Goal: Task Accomplishment & Management: Use online tool/utility

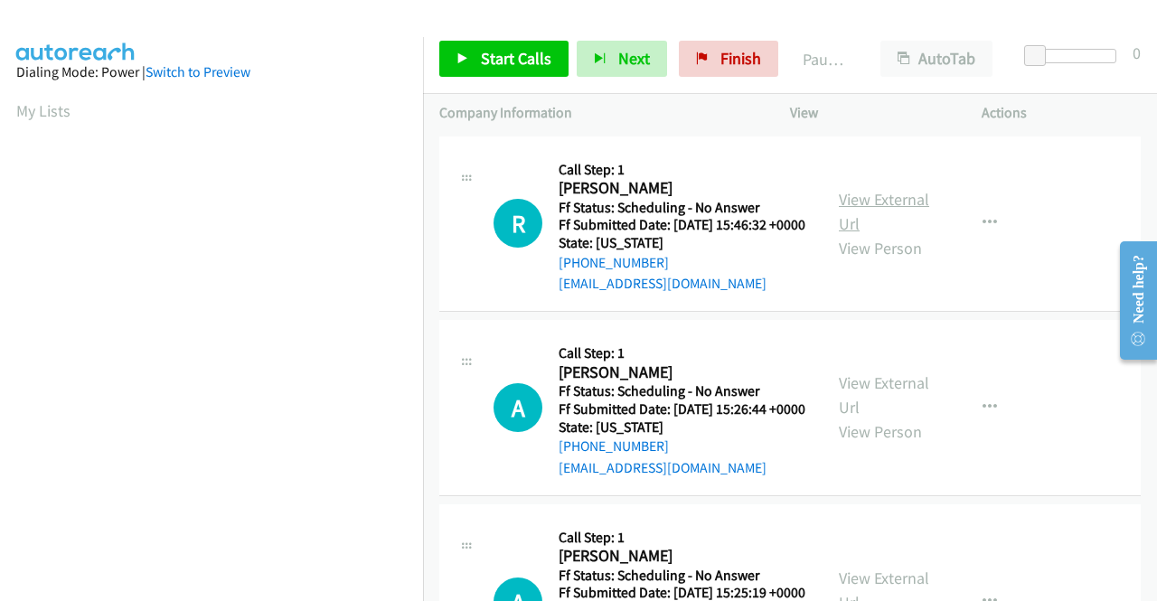
click at [859, 216] on link "View External Url" at bounding box center [884, 211] width 90 height 45
click at [466, 53] on icon at bounding box center [462, 59] width 13 height 13
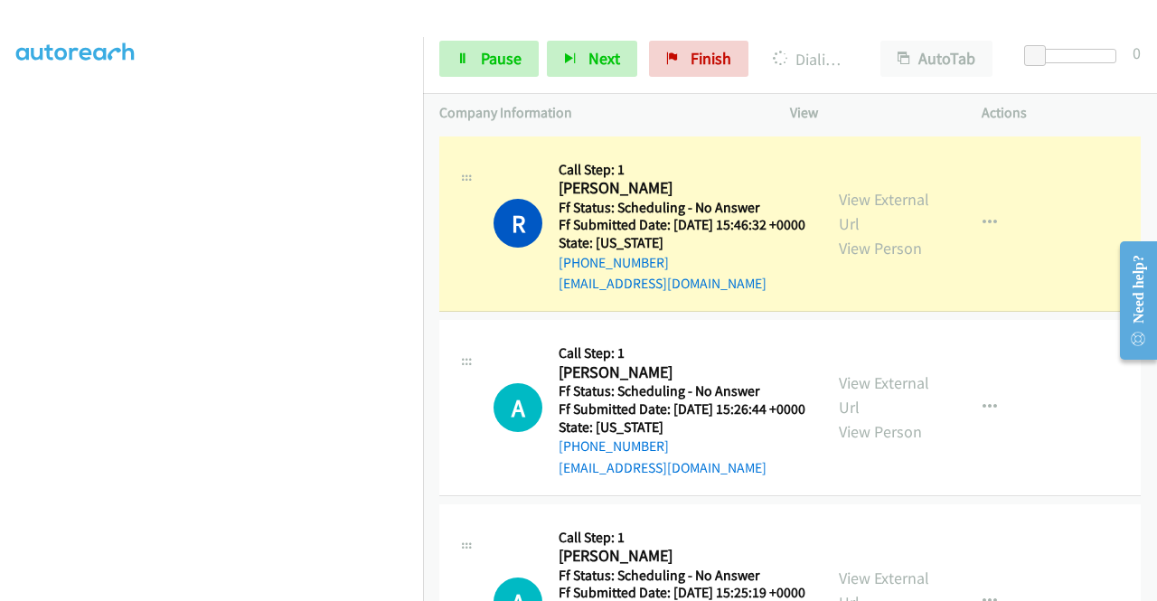
scroll to position [412, 0]
click at [885, 409] on link "View External Url" at bounding box center [884, 394] width 90 height 45
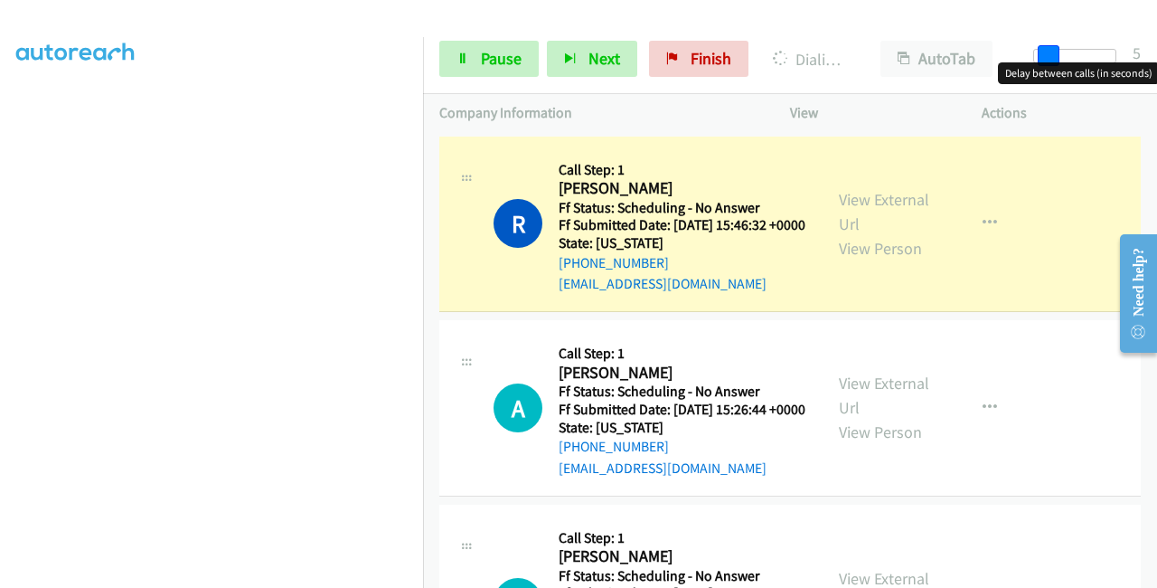
drag, startPoint x: 1040, startPoint y: 55, endPoint x: 1055, endPoint y: 66, distance: 18.1
click at [1055, 66] on body "Start Calls Pause Next Finish Dialing [PERSON_NAME] AutoTab AutoTab 5 Company I…" at bounding box center [578, 43] width 1157 height 86
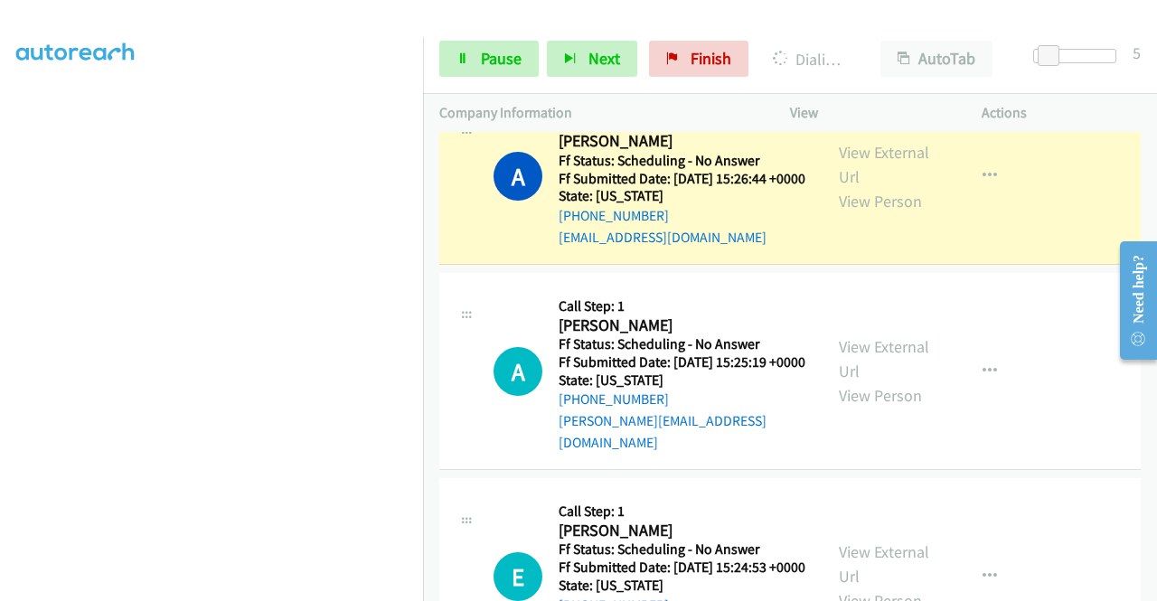
scroll to position [271, 0]
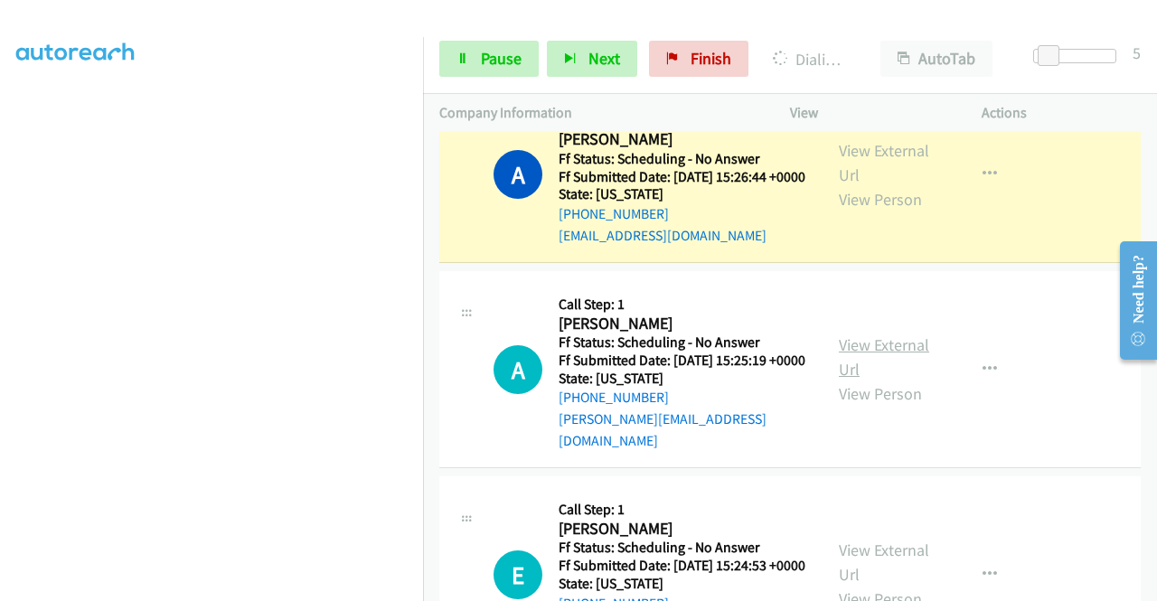
click at [897, 373] on link "View External Url" at bounding box center [884, 356] width 90 height 45
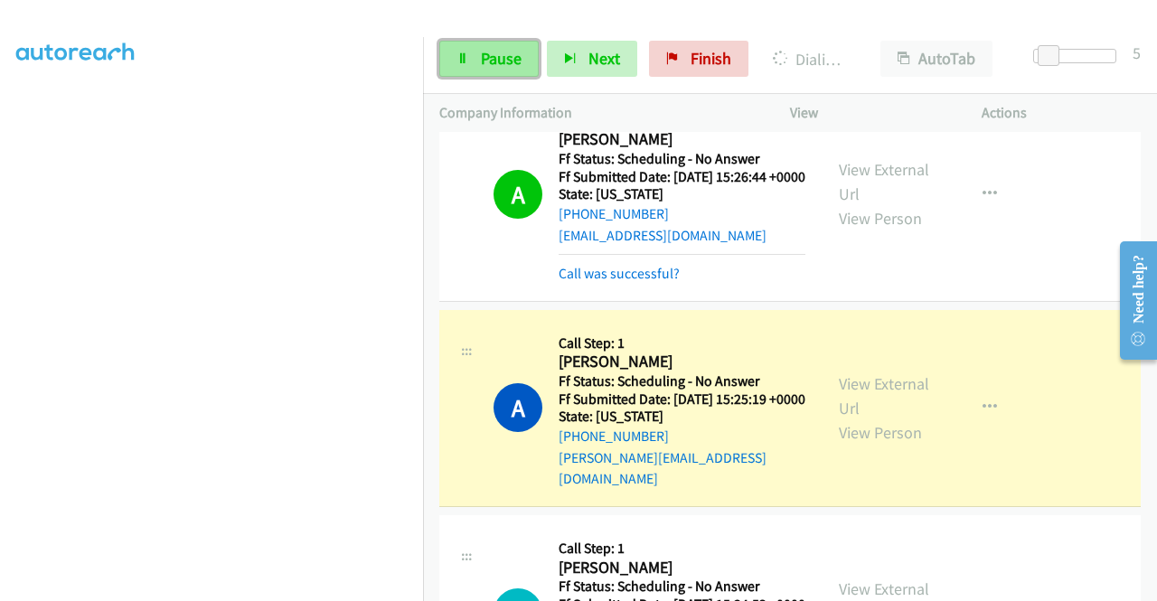
click at [508, 57] on span "Pause" at bounding box center [501, 58] width 41 height 21
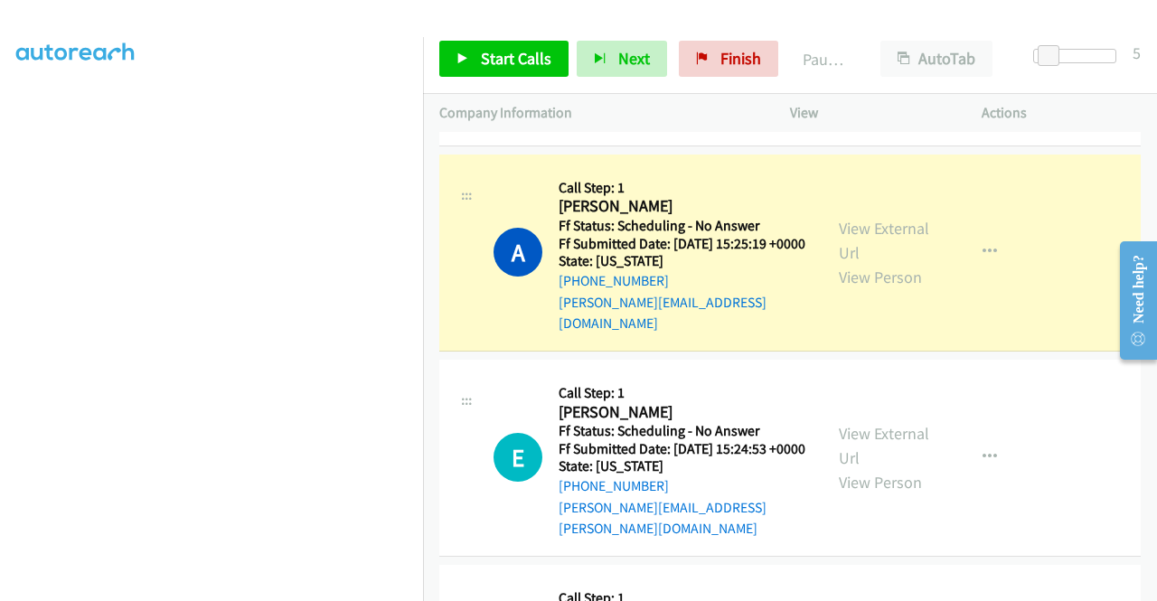
scroll to position [452, 0]
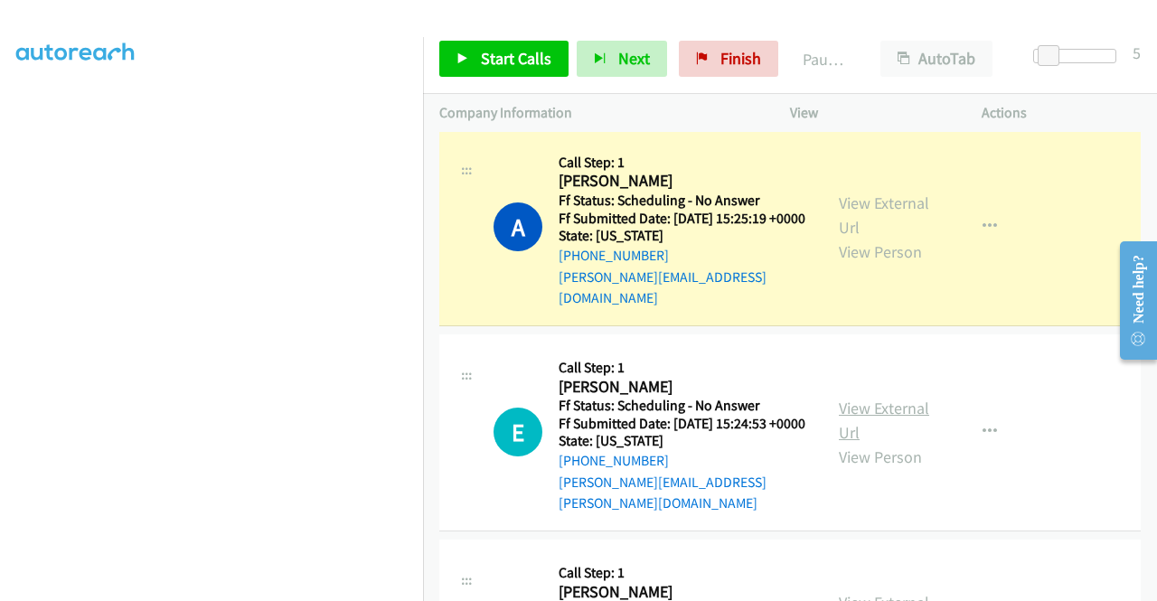
click at [897, 436] on link "View External Url" at bounding box center [884, 420] width 90 height 45
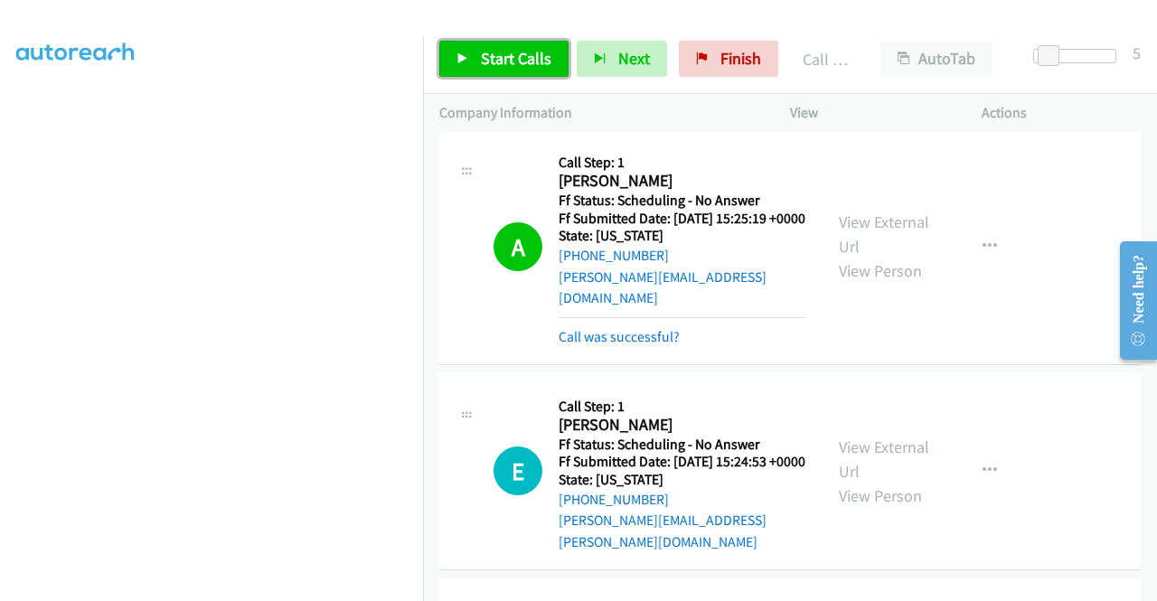
click at [514, 57] on span "Start Calls" at bounding box center [516, 58] width 71 height 21
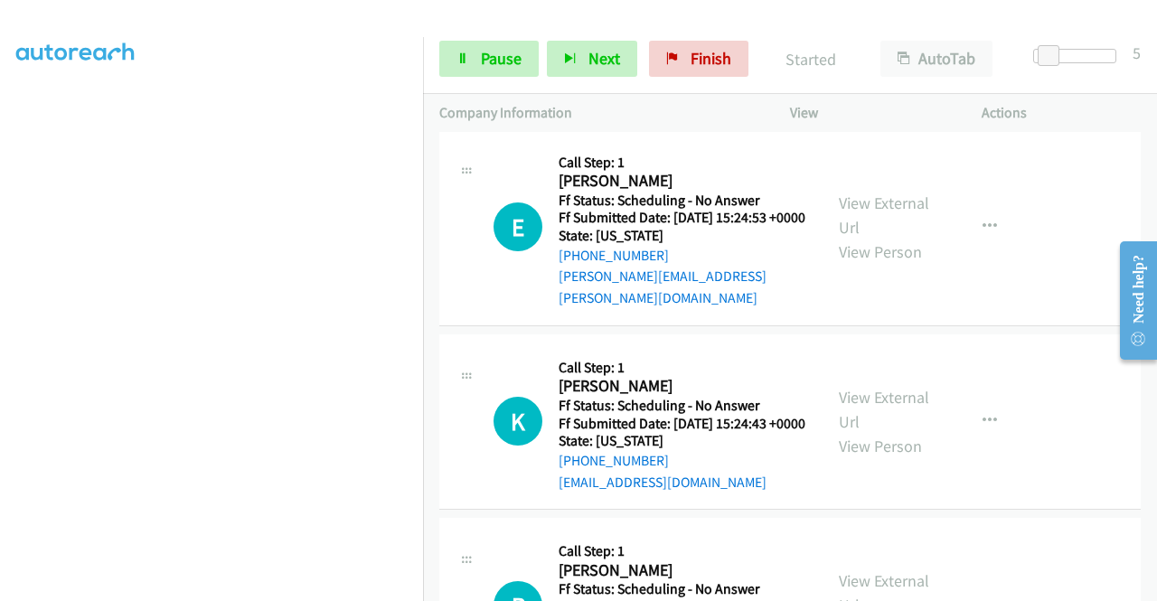
scroll to position [723, 0]
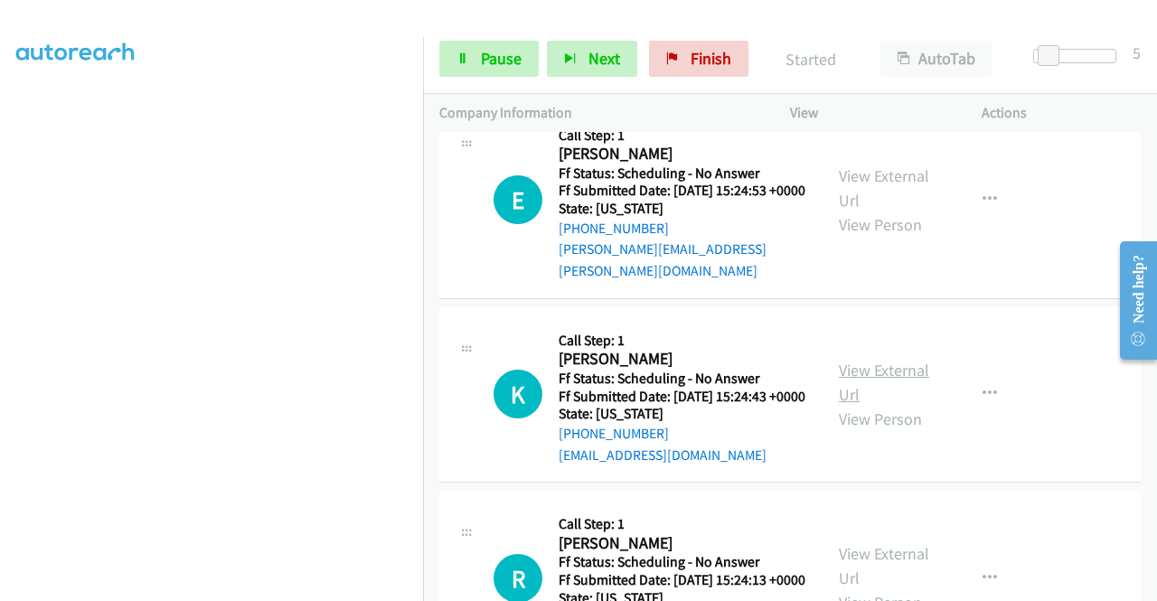
click at [888, 405] on link "View External Url" at bounding box center [884, 382] width 90 height 45
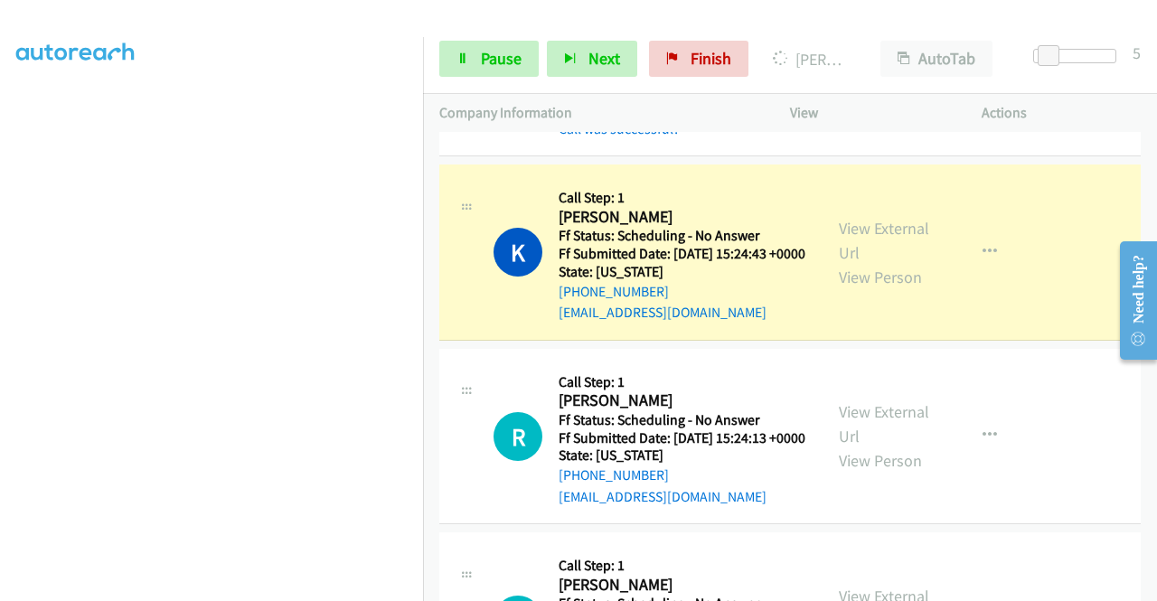
scroll to position [994, 0]
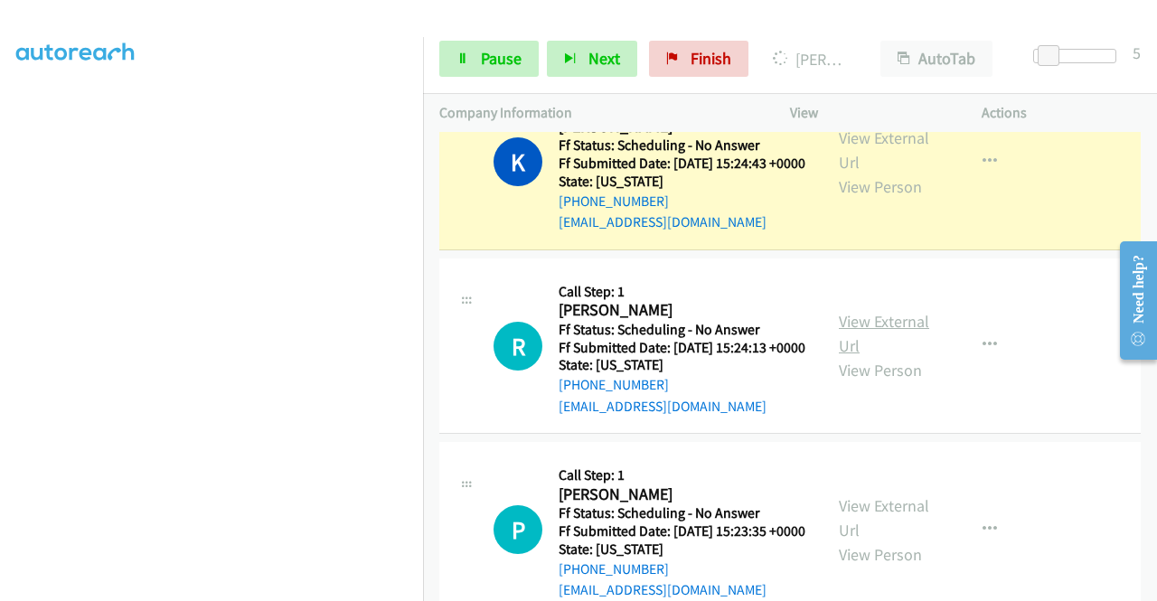
click at [880, 356] on link "View External Url" at bounding box center [884, 333] width 90 height 45
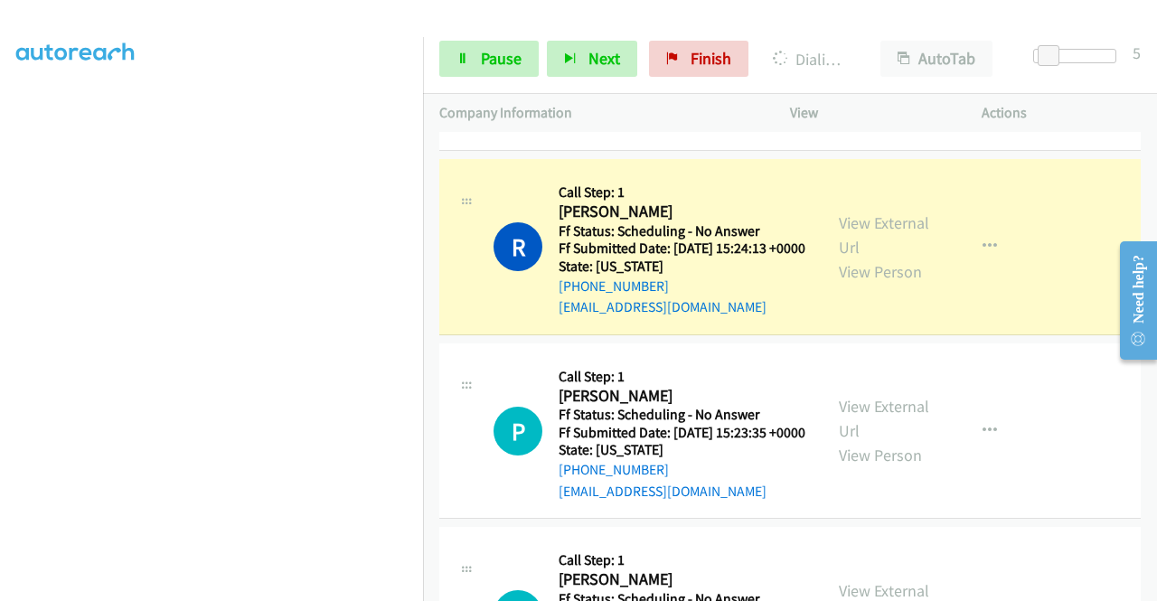
scroll to position [1175, 0]
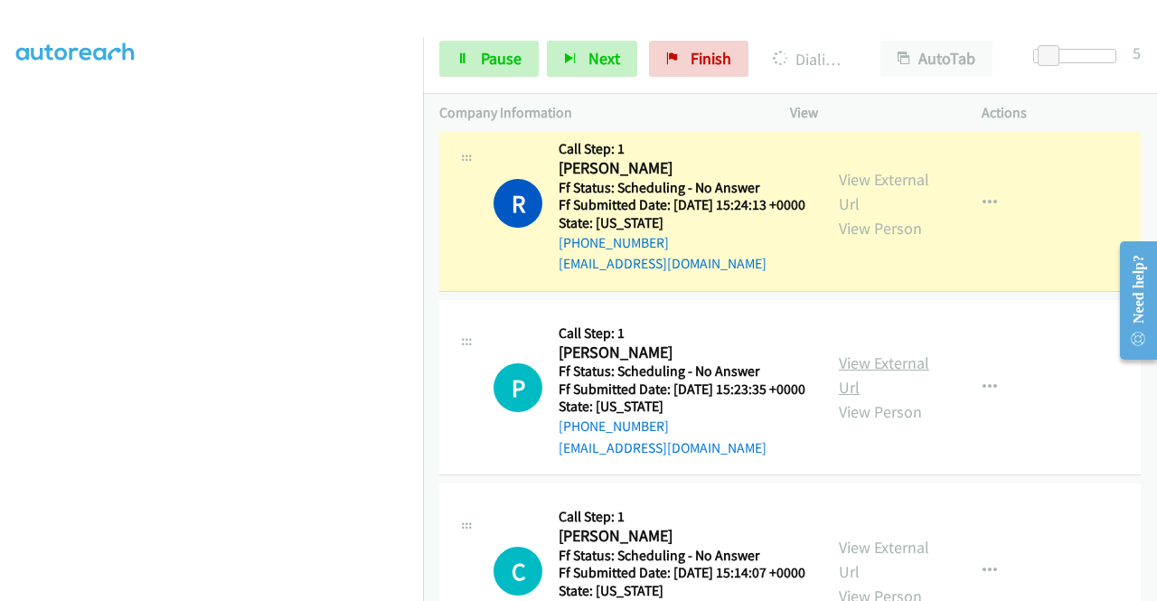
click at [857, 398] on link "View External Url" at bounding box center [884, 375] width 90 height 45
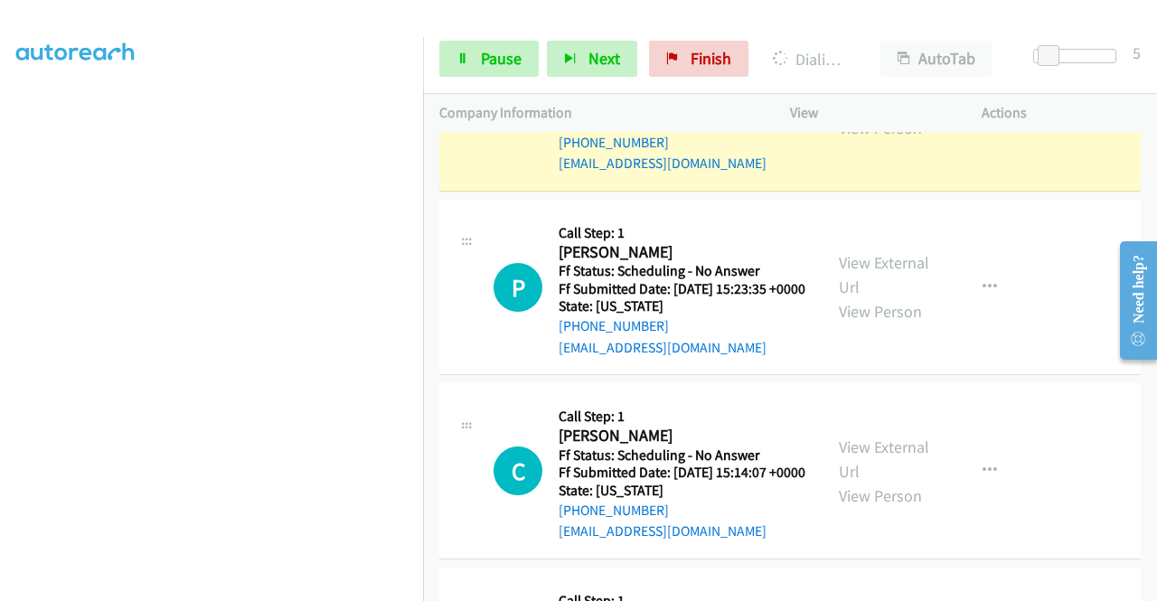
scroll to position [1265, 0]
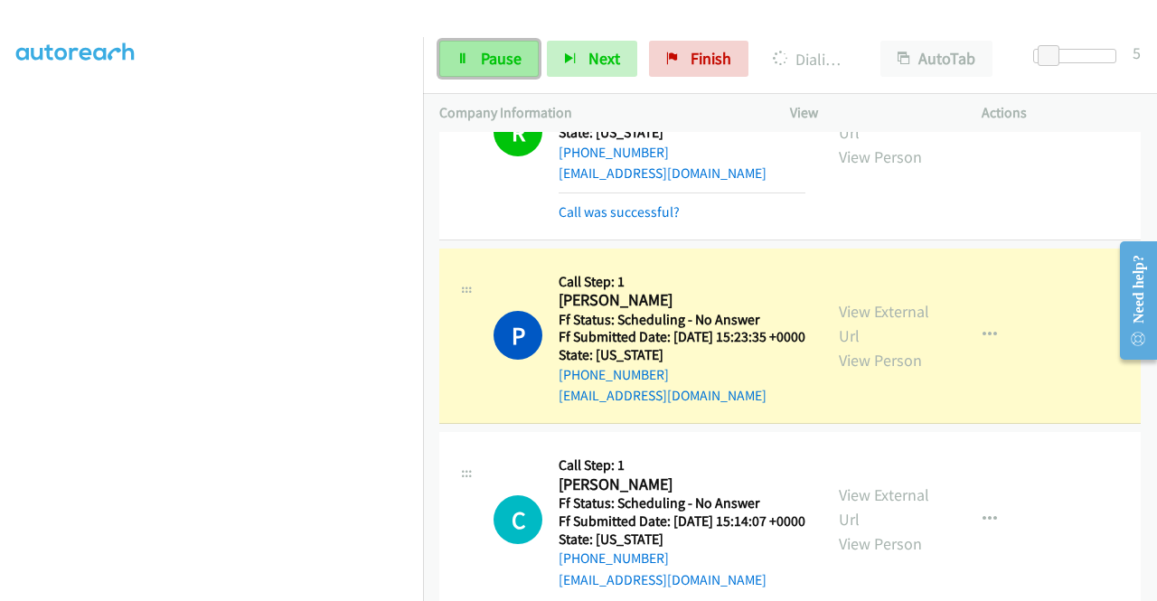
click at [494, 58] on span "Pause" at bounding box center [501, 58] width 41 height 21
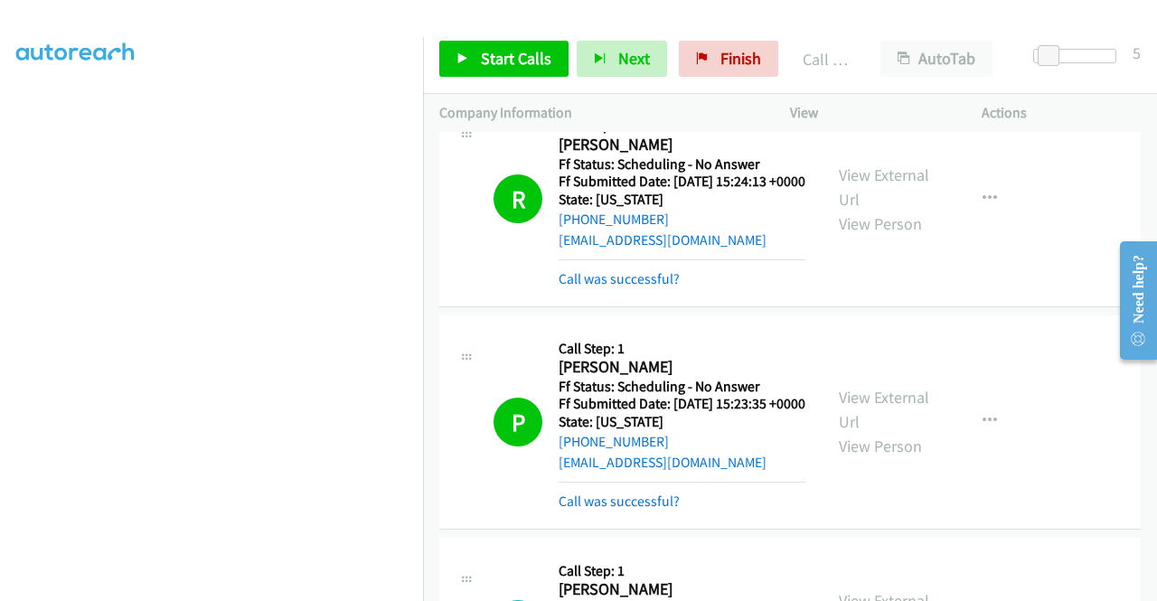
scroll to position [1175, 0]
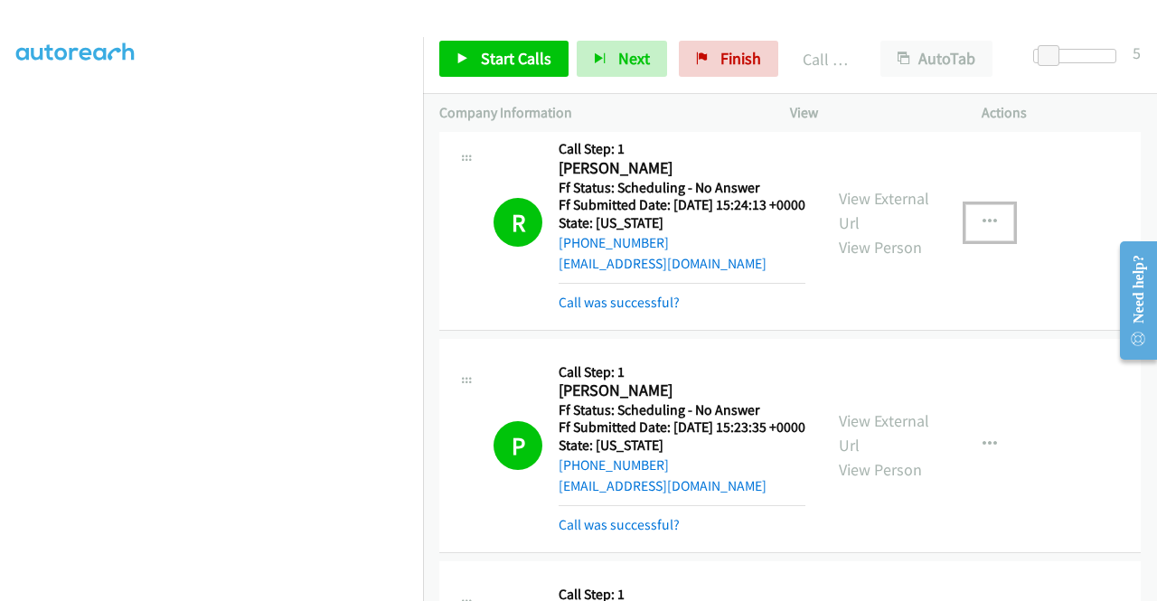
click at [983, 230] on icon "button" at bounding box center [990, 222] width 14 height 14
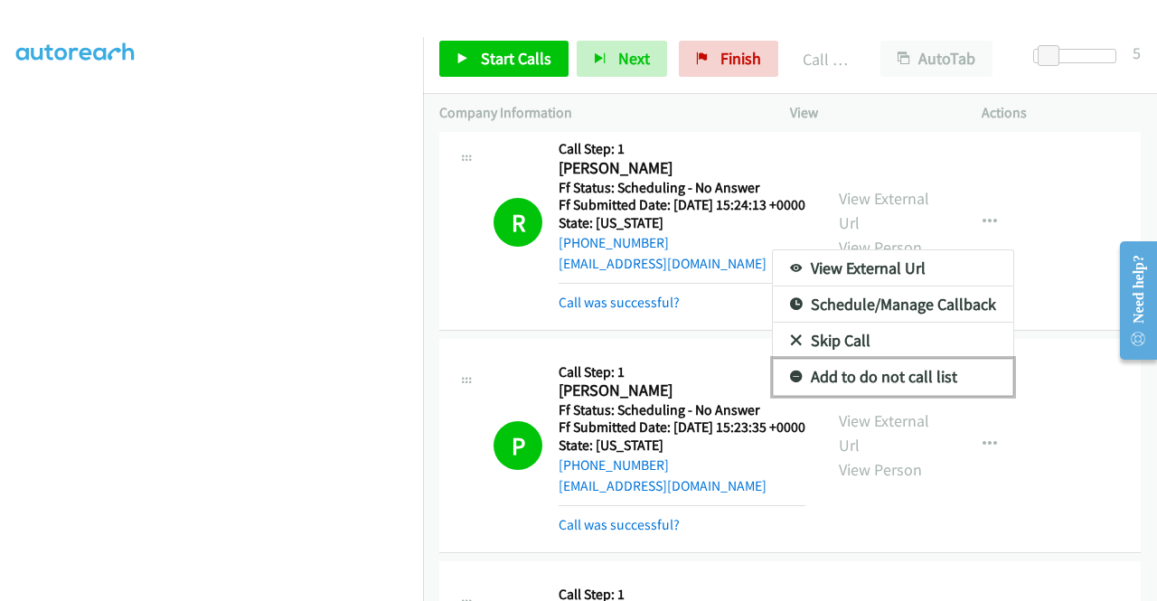
click at [868, 395] on link "Add to do not call list" at bounding box center [893, 377] width 240 height 36
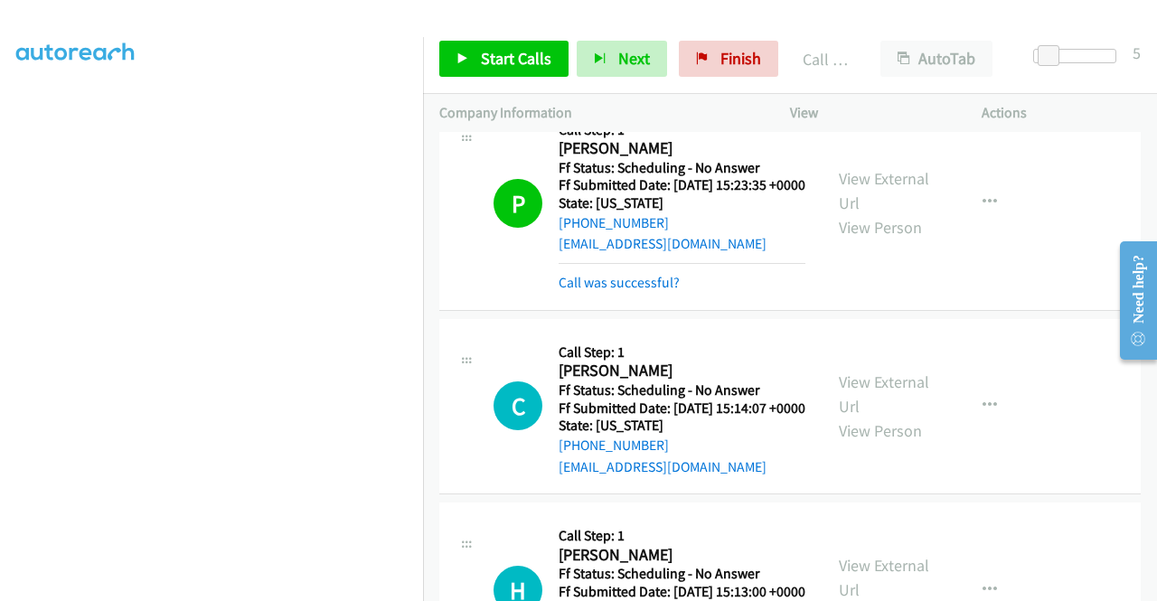
scroll to position [1446, 0]
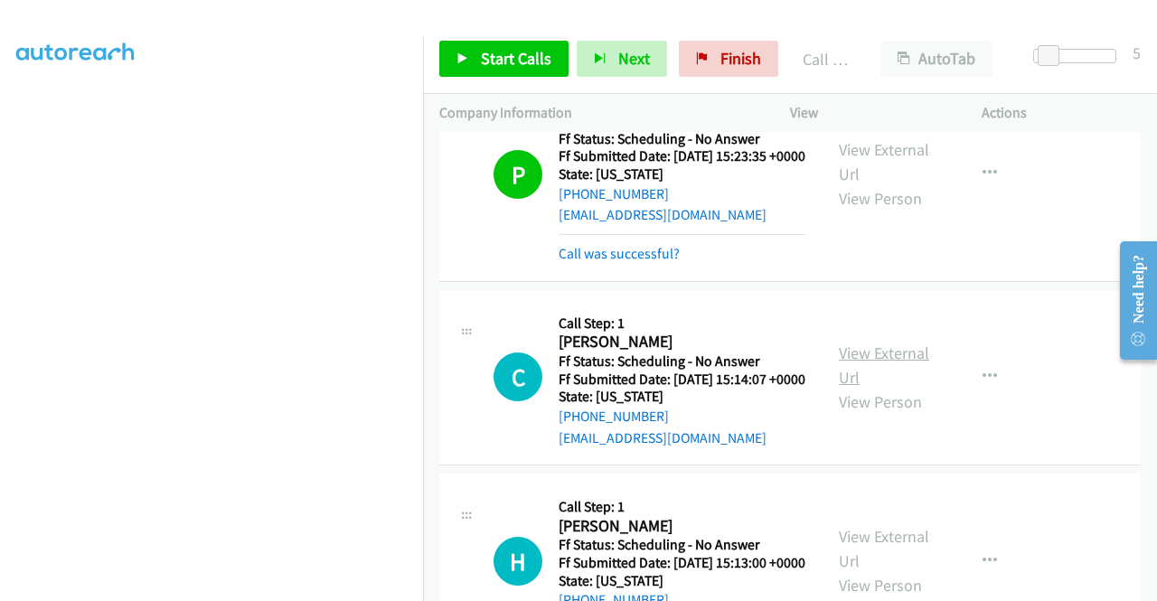
click at [870, 388] on link "View External Url" at bounding box center [884, 365] width 90 height 45
click at [488, 54] on span "Start Calls" at bounding box center [516, 58] width 71 height 21
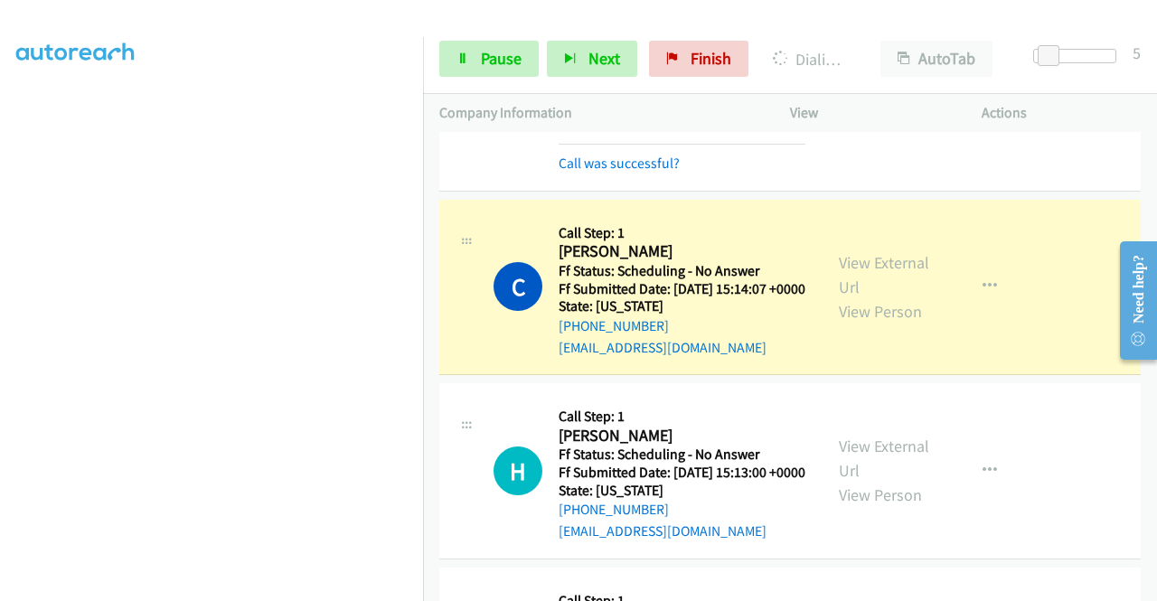
scroll to position [1627, 0]
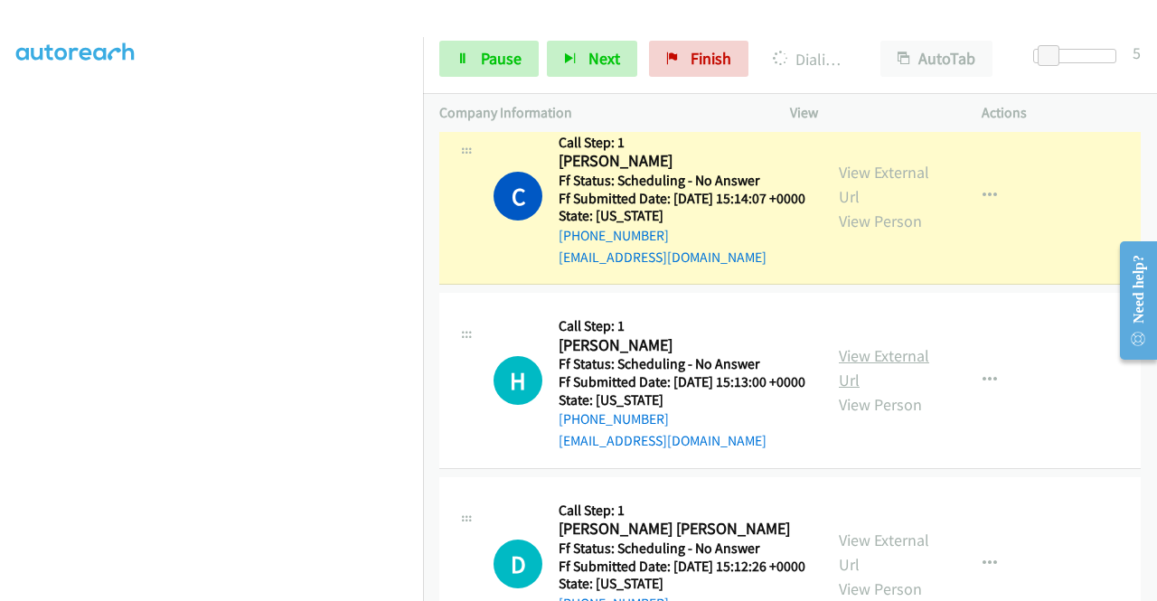
click at [860, 390] on link "View External Url" at bounding box center [884, 367] width 90 height 45
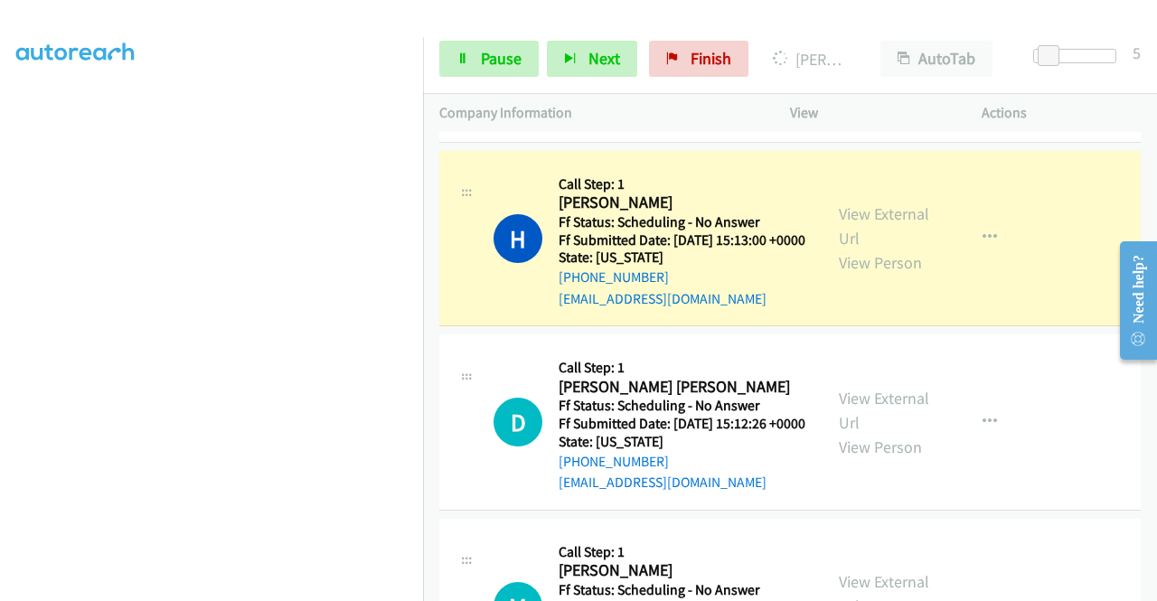
scroll to position [1898, 0]
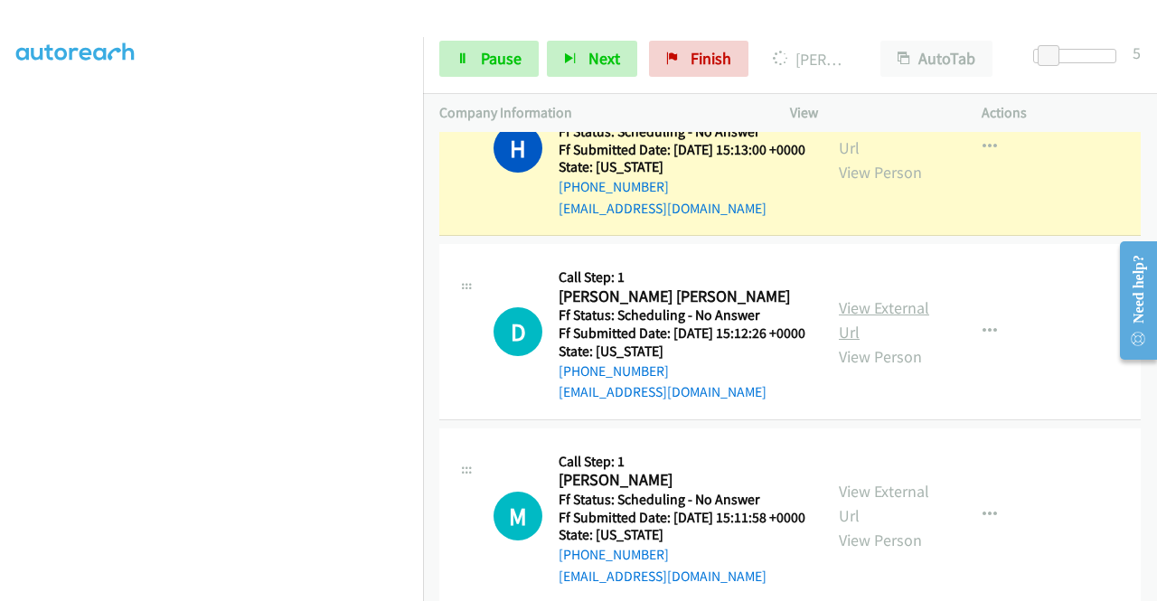
click at [890, 343] on link "View External Url" at bounding box center [884, 319] width 90 height 45
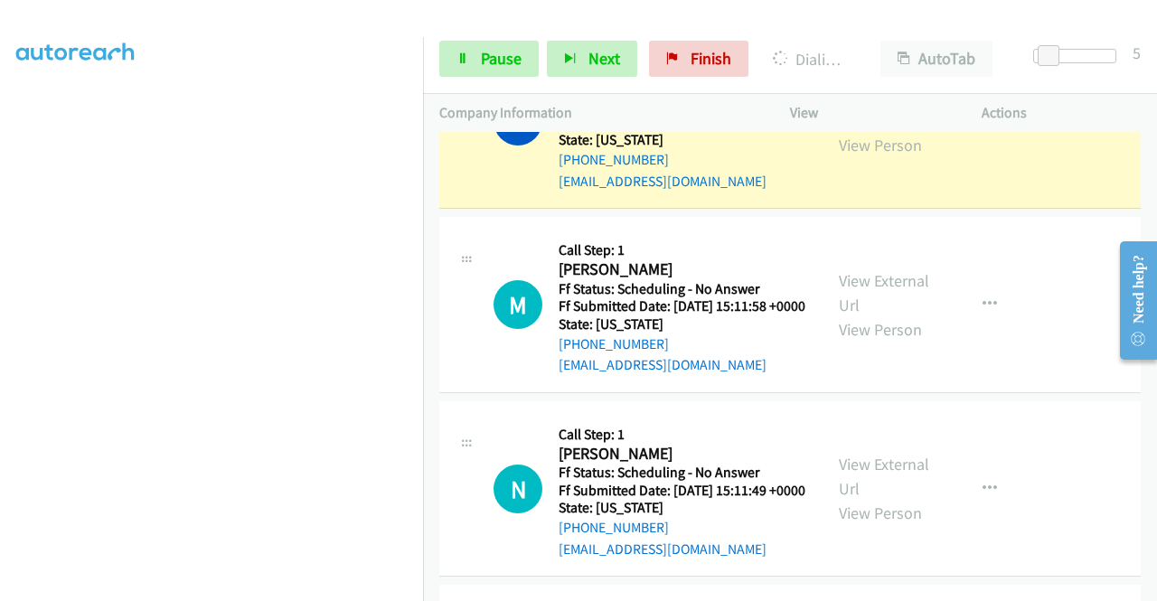
scroll to position [2169, 0]
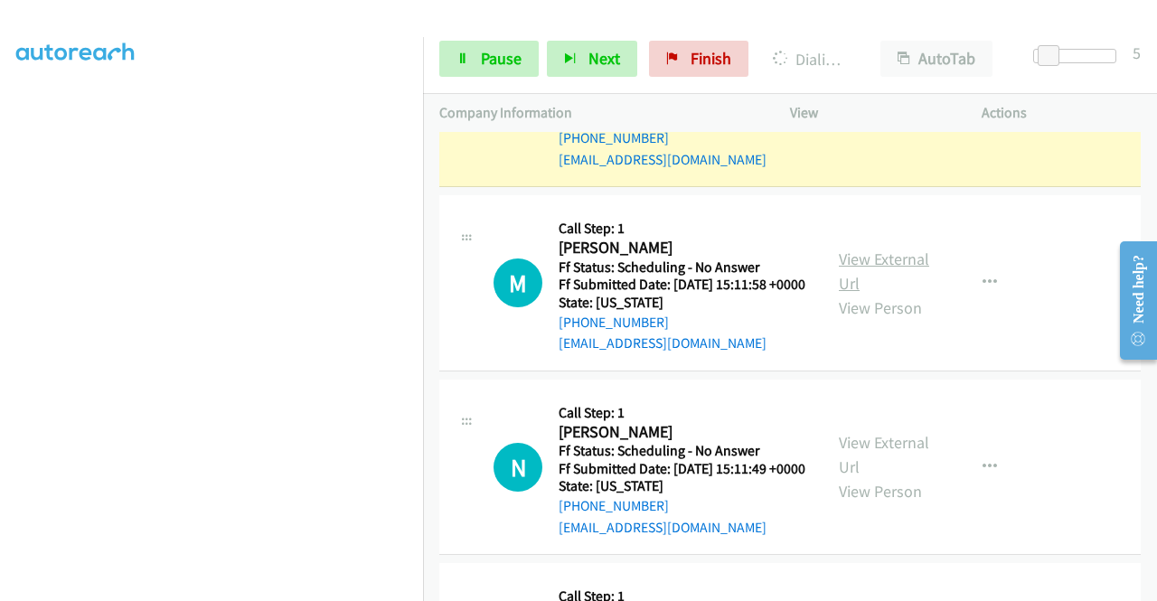
click at [870, 294] on link "View External Url" at bounding box center [884, 271] width 90 height 45
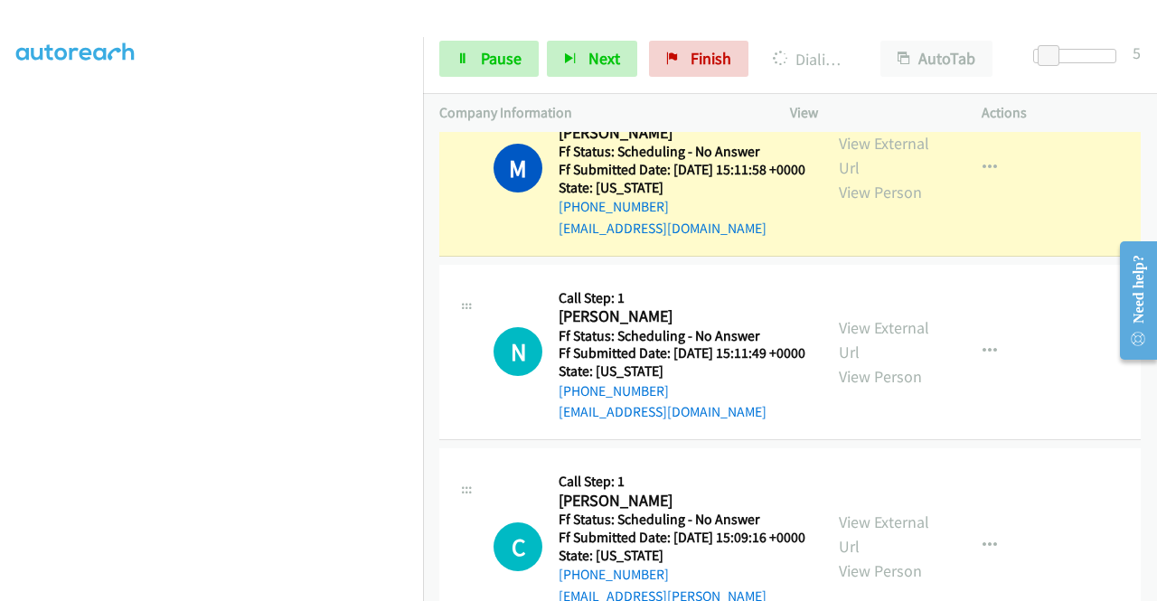
scroll to position [2350, 0]
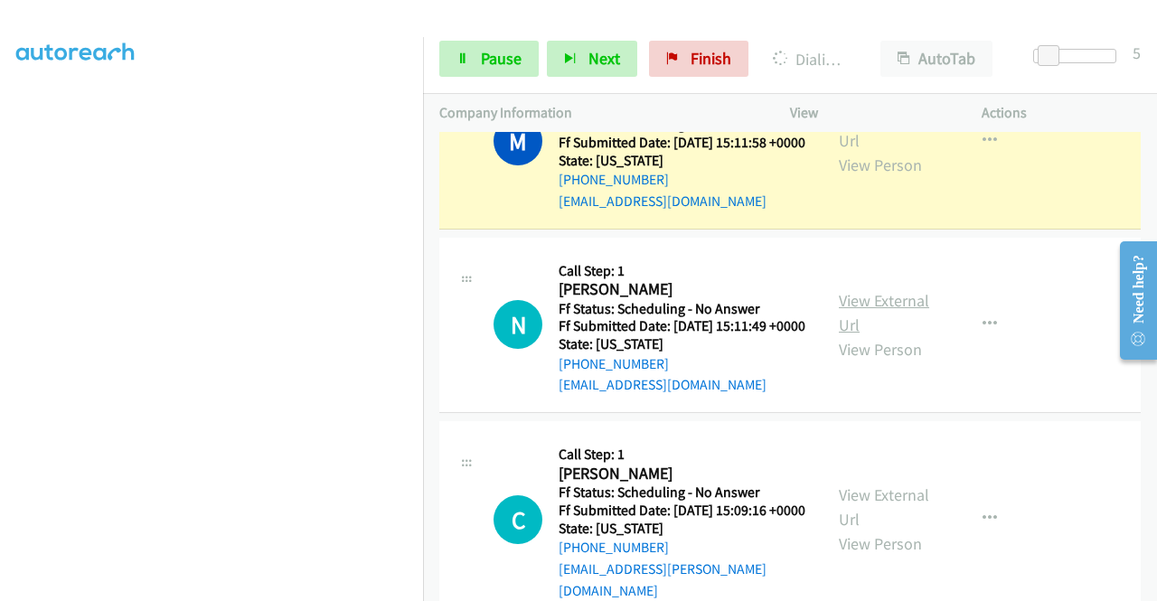
click at [898, 335] on link "View External Url" at bounding box center [884, 312] width 90 height 45
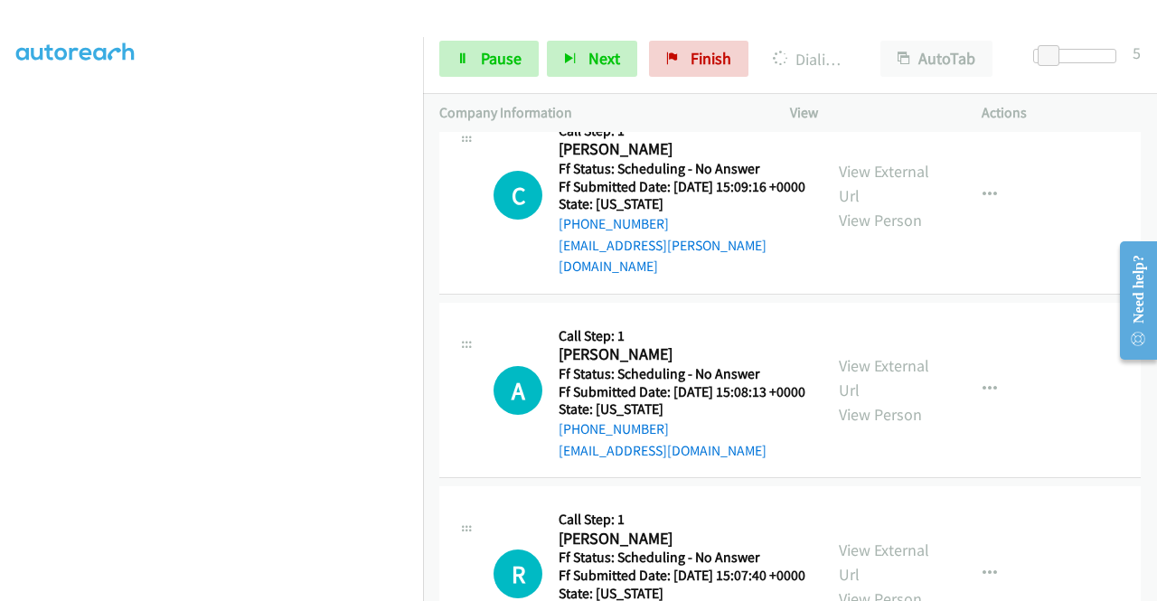
scroll to position [2802, 0]
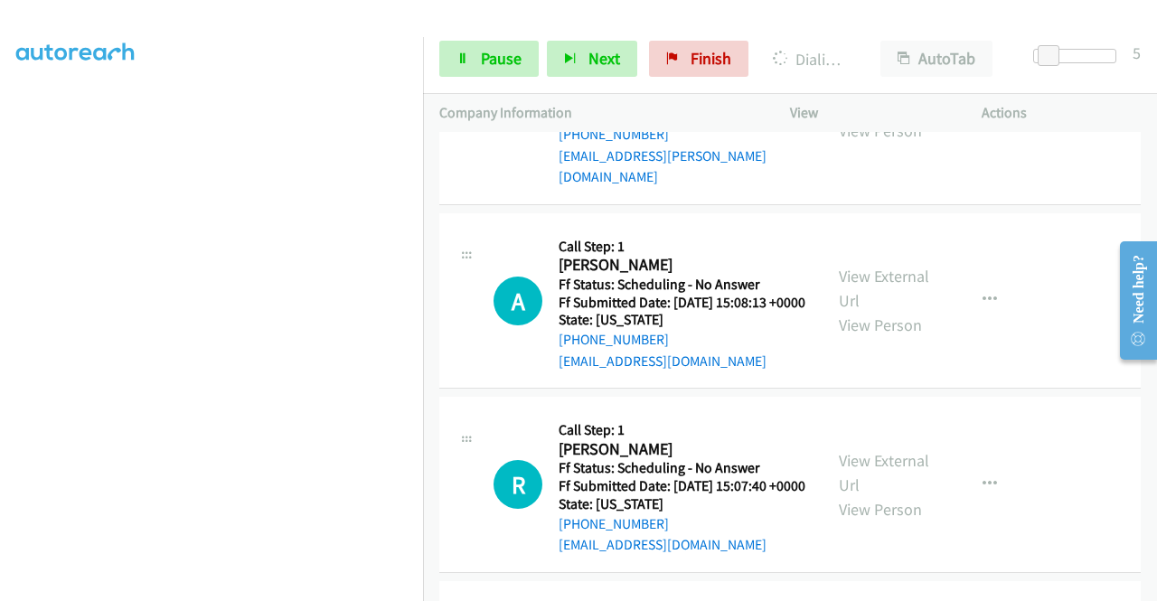
click at [893, 117] on link "View External Url" at bounding box center [884, 93] width 90 height 45
click at [496, 73] on link "Pause" at bounding box center [488, 59] width 99 height 36
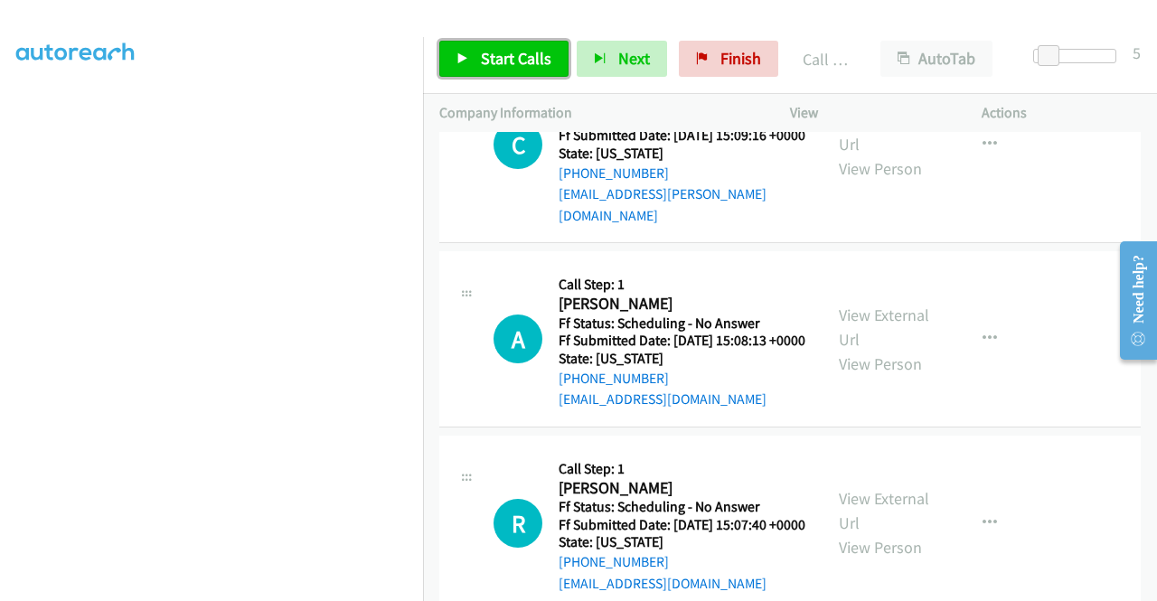
click at [515, 57] on span "Start Calls" at bounding box center [516, 58] width 71 height 21
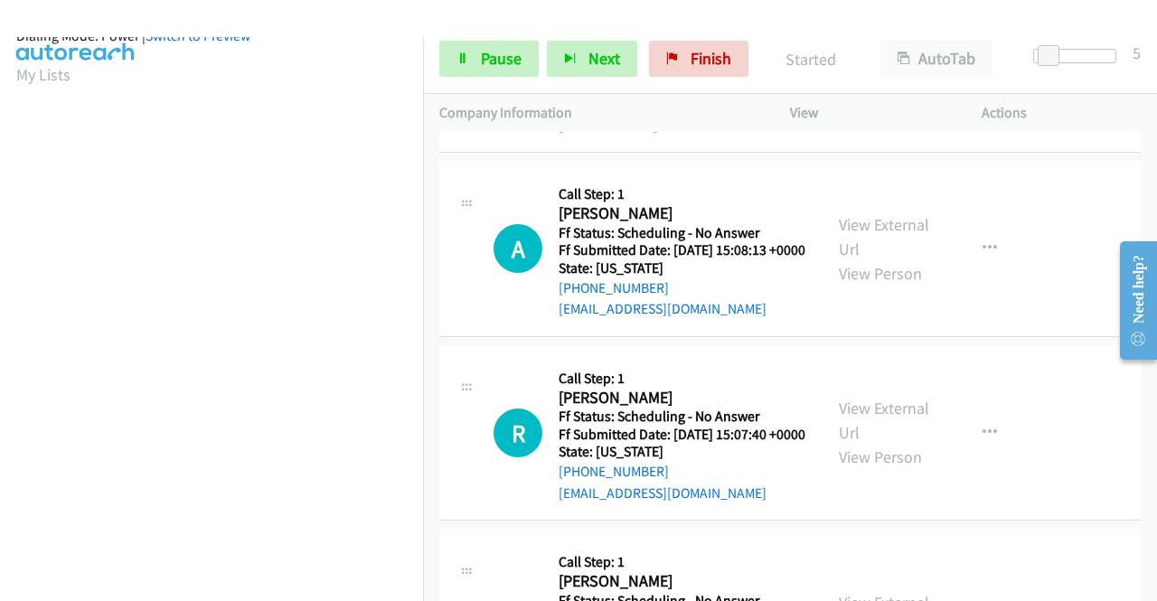
scroll to position [412, 0]
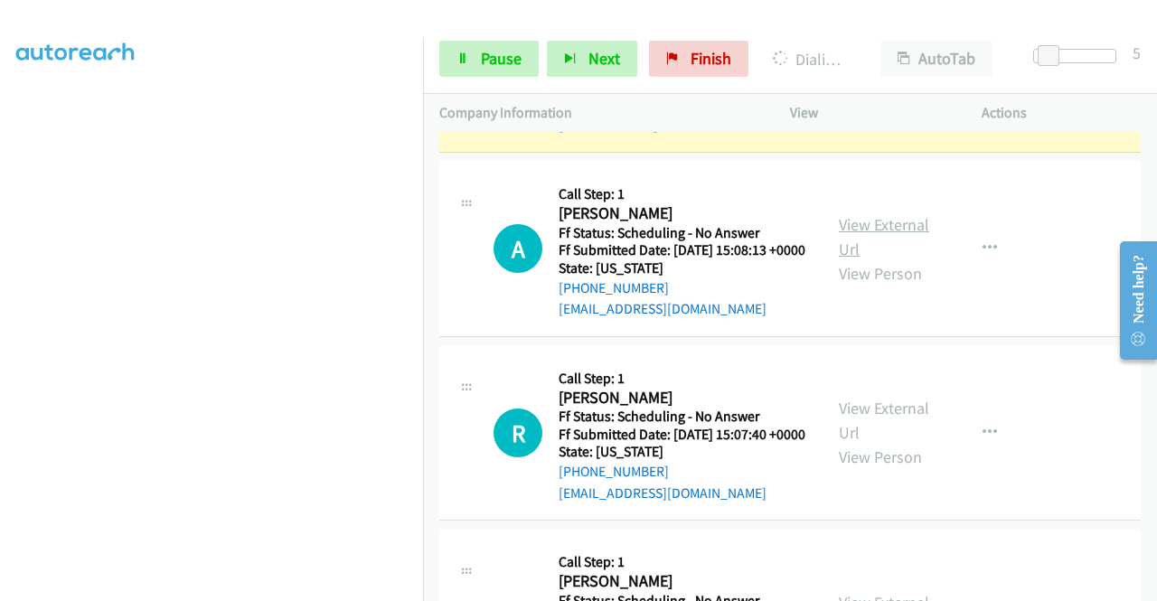
click at [865, 259] on link "View External Url" at bounding box center [884, 236] width 90 height 45
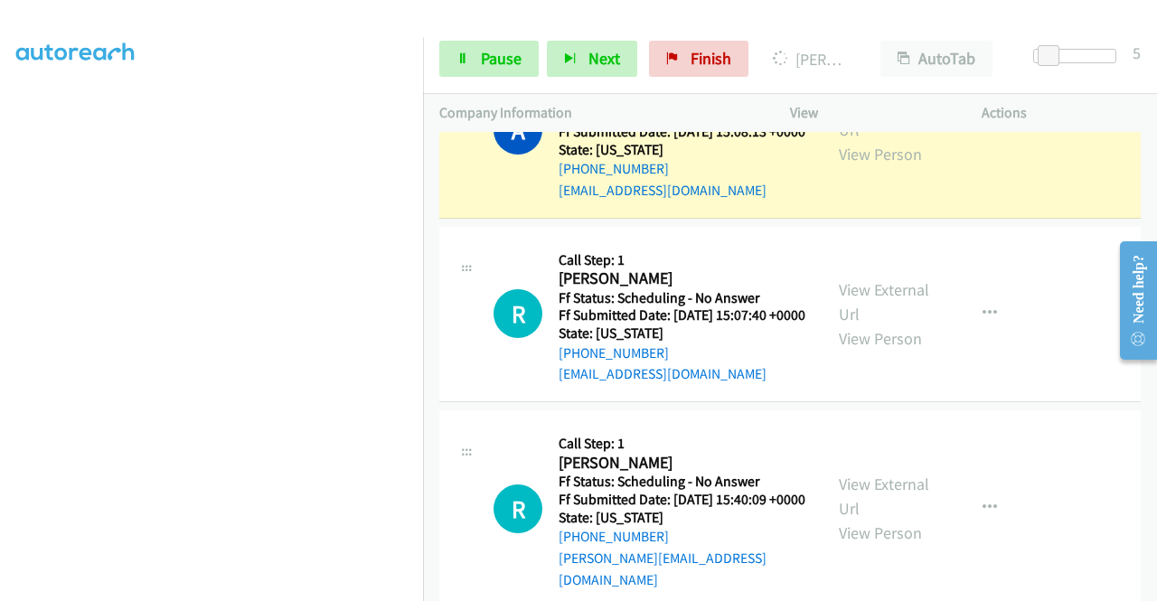
scroll to position [3164, 0]
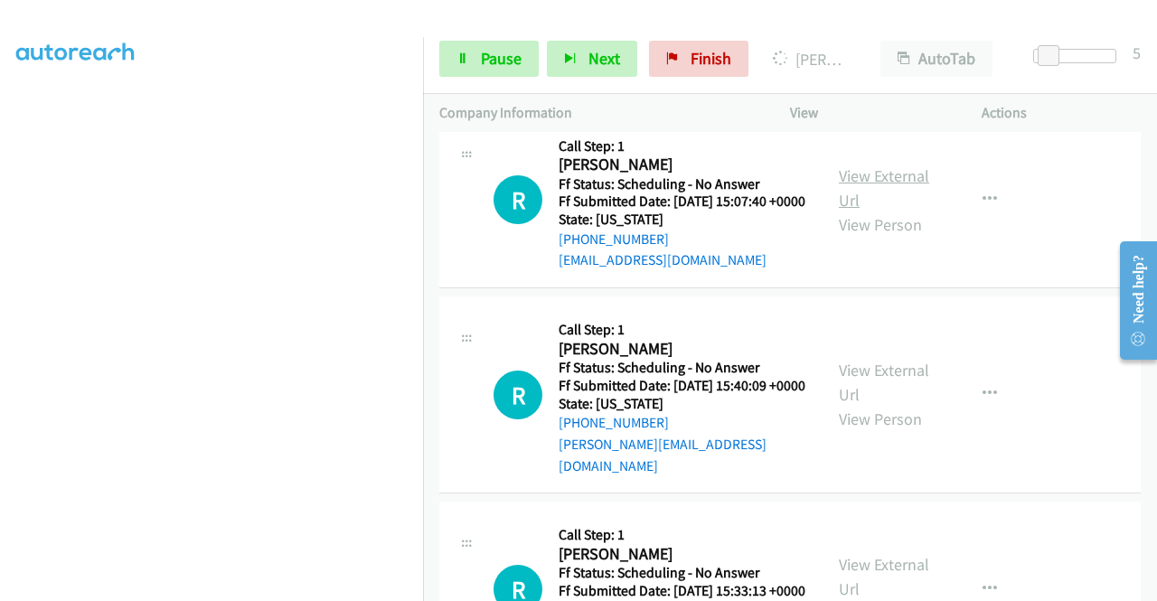
click at [880, 211] on link "View External Url" at bounding box center [884, 187] width 90 height 45
click at [491, 66] on span "Pause" at bounding box center [501, 58] width 41 height 21
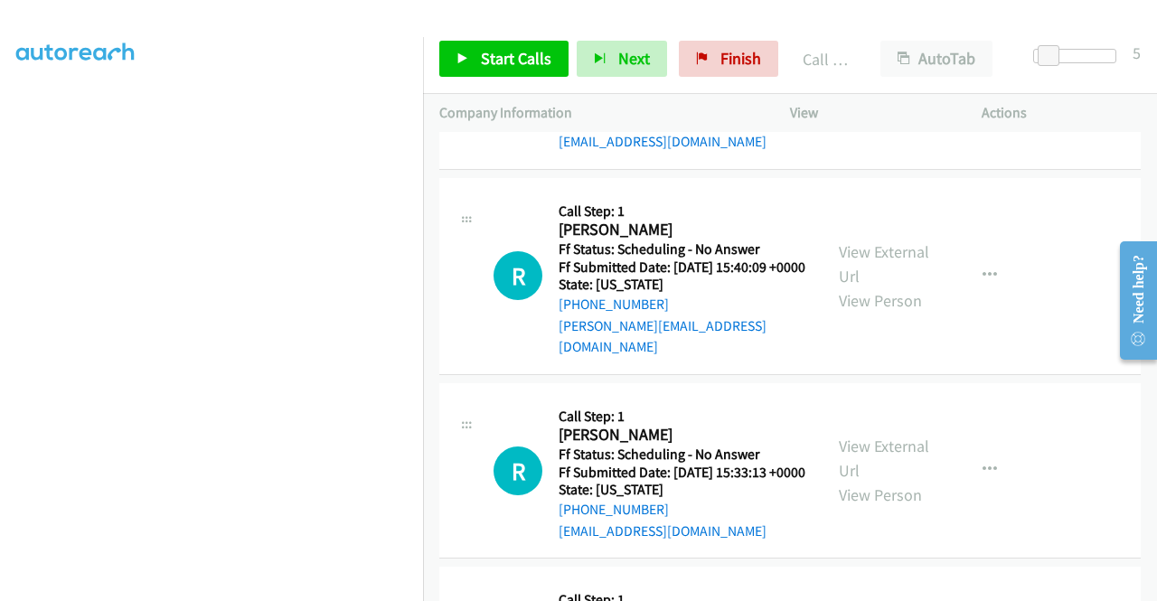
scroll to position [3344, 0]
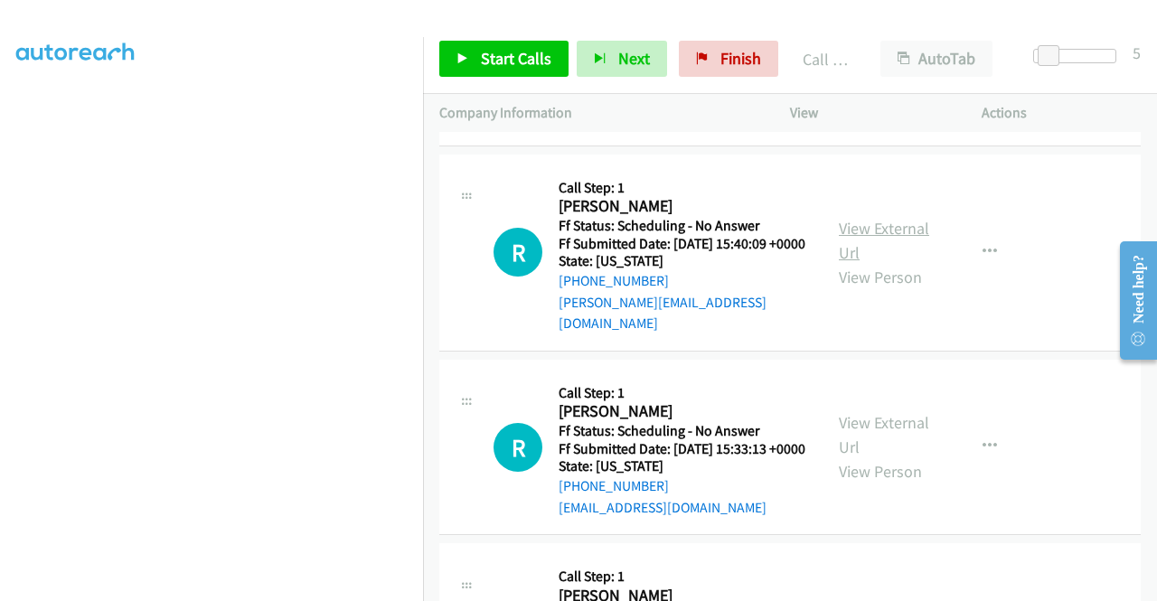
click at [872, 263] on link "View External Url" at bounding box center [884, 240] width 90 height 45
click at [465, 53] on icon at bounding box center [462, 59] width 13 height 13
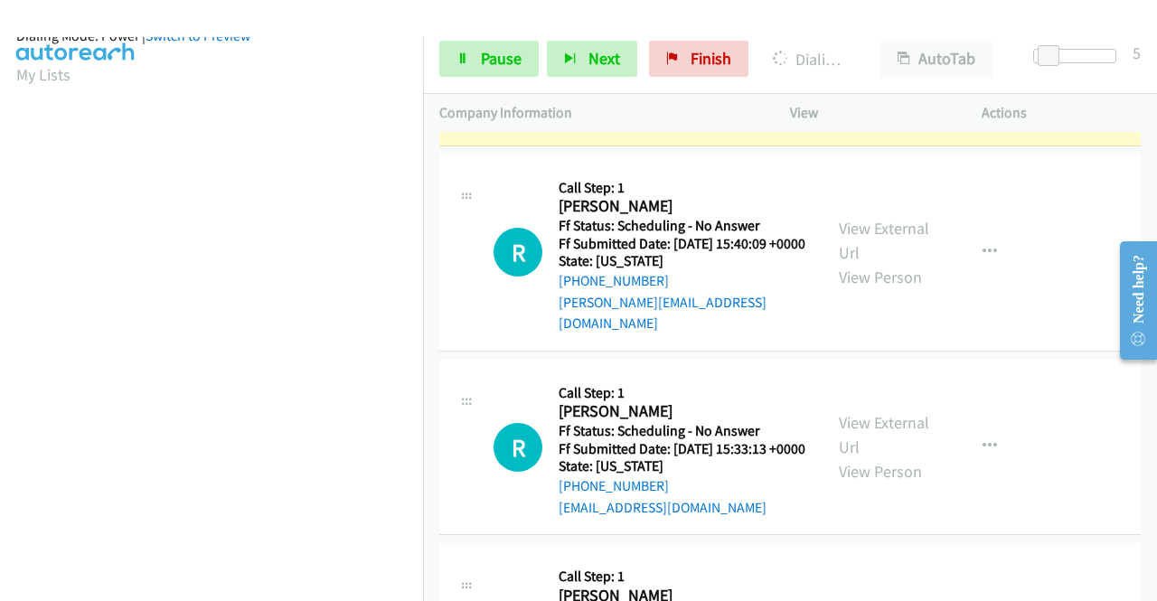
scroll to position [412, 0]
click at [484, 48] on span "Pause" at bounding box center [501, 58] width 41 height 21
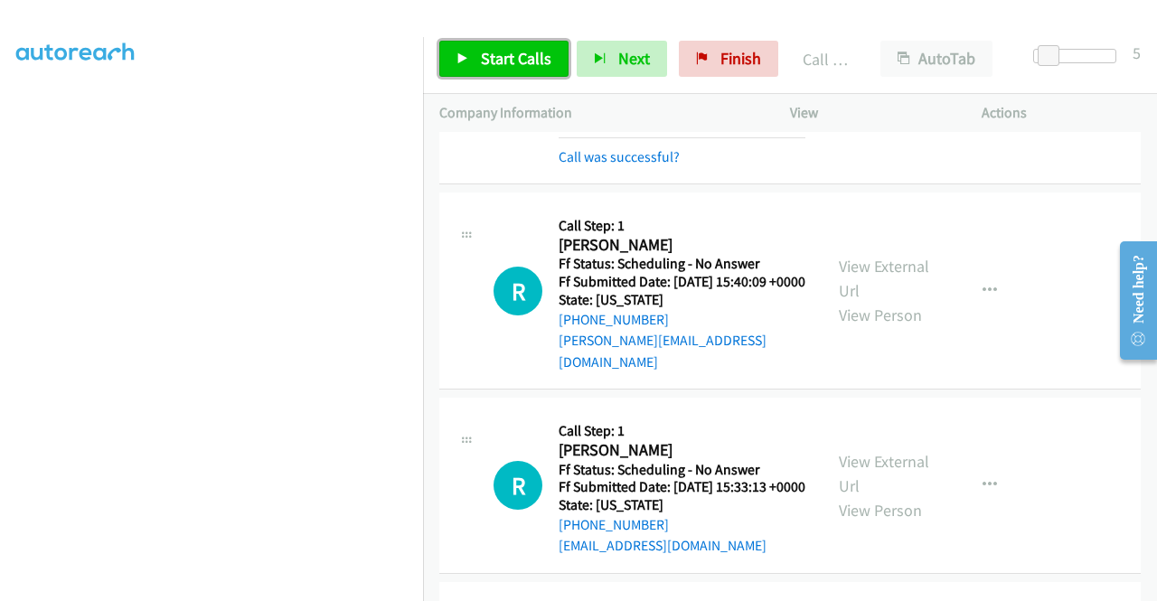
click at [541, 50] on span "Start Calls" at bounding box center [516, 58] width 71 height 21
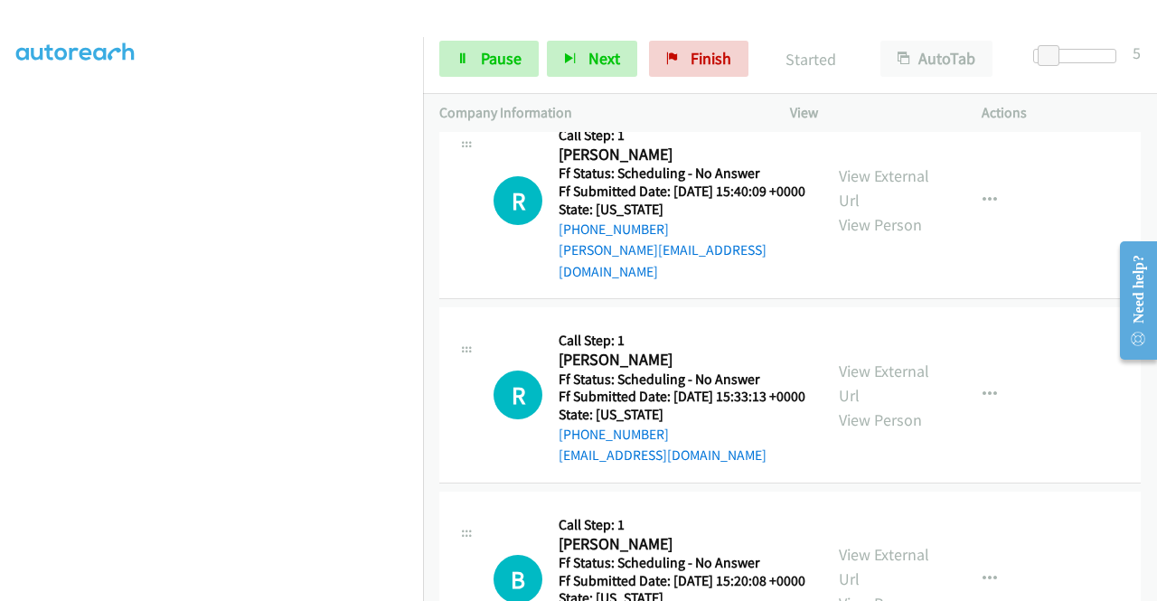
scroll to position [3525, 0]
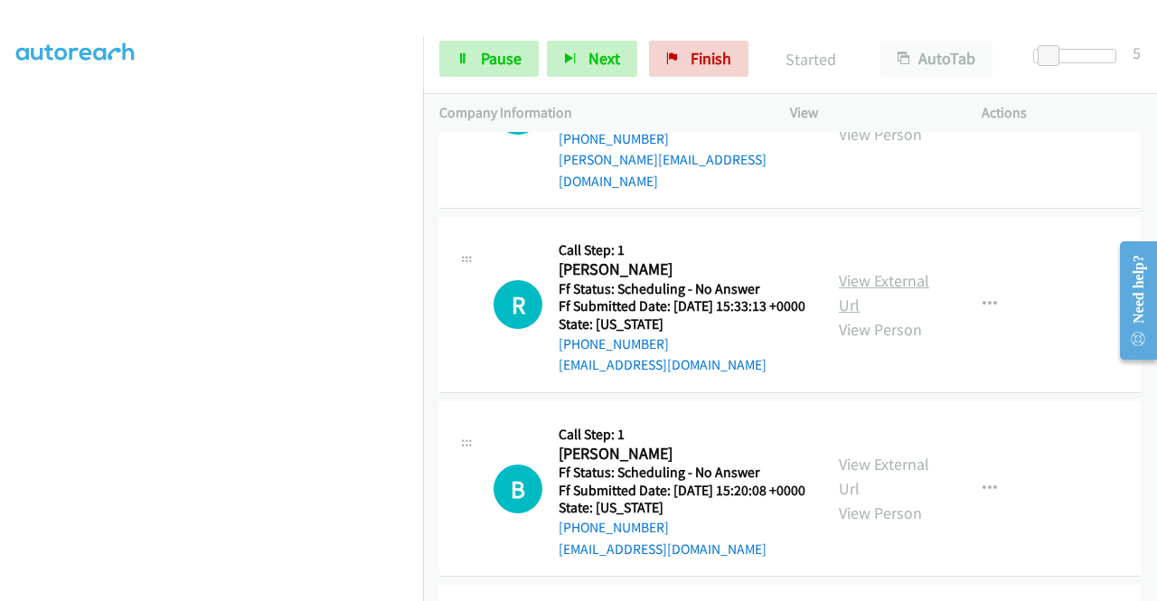
click at [888, 315] on link "View External Url" at bounding box center [884, 292] width 90 height 45
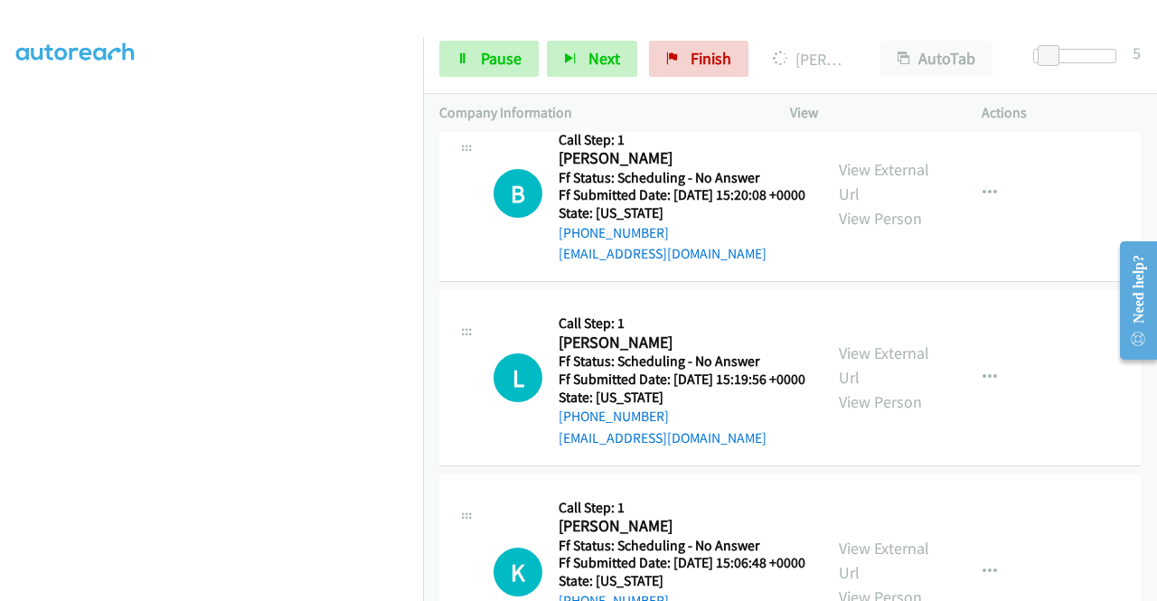
scroll to position [3887, 0]
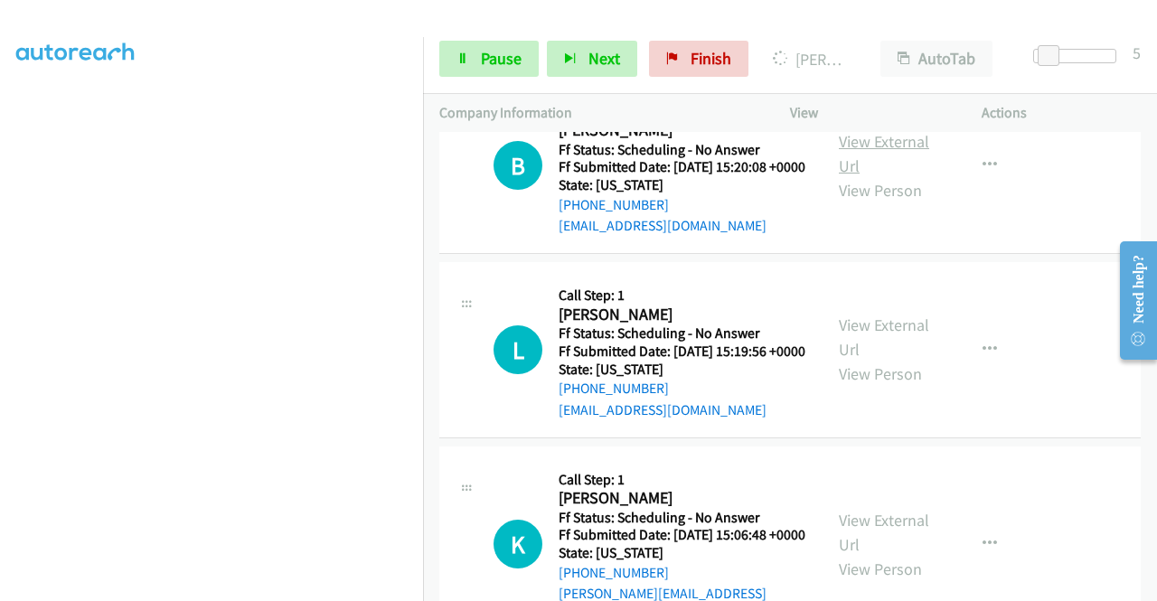
click at [875, 176] on link "View External Url" at bounding box center [884, 153] width 90 height 45
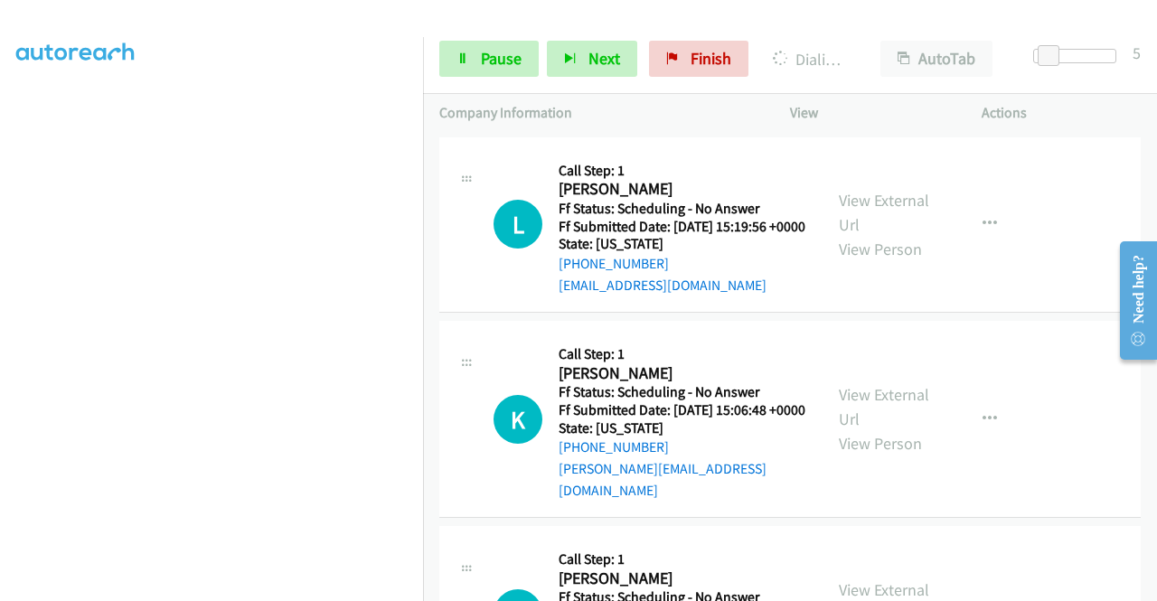
scroll to position [4067, 0]
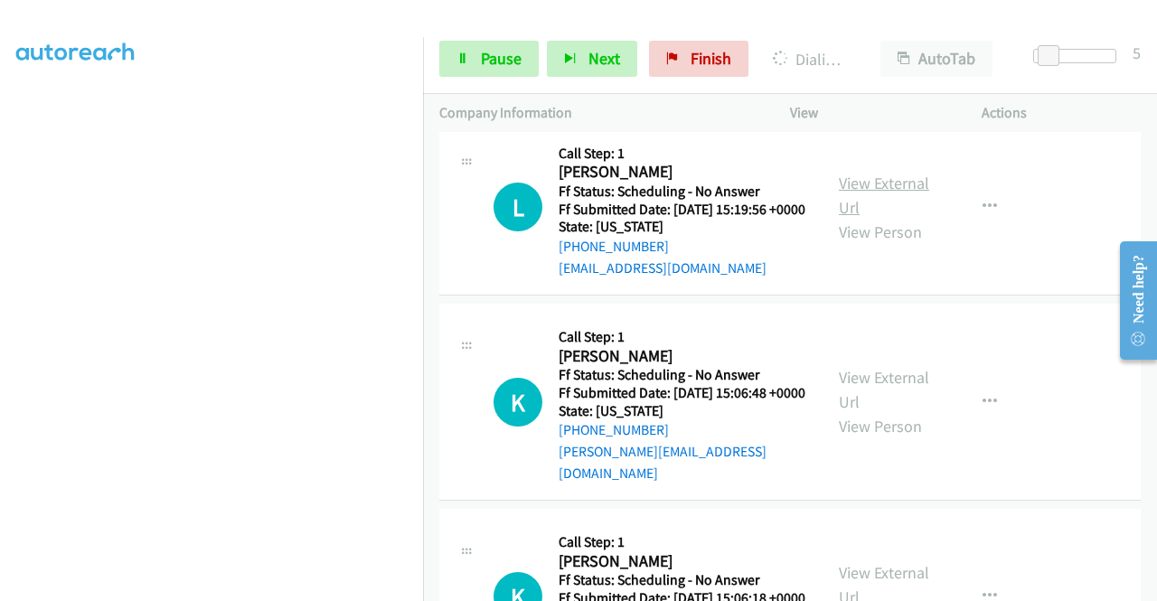
click at [856, 218] on link "View External Url" at bounding box center [884, 195] width 90 height 45
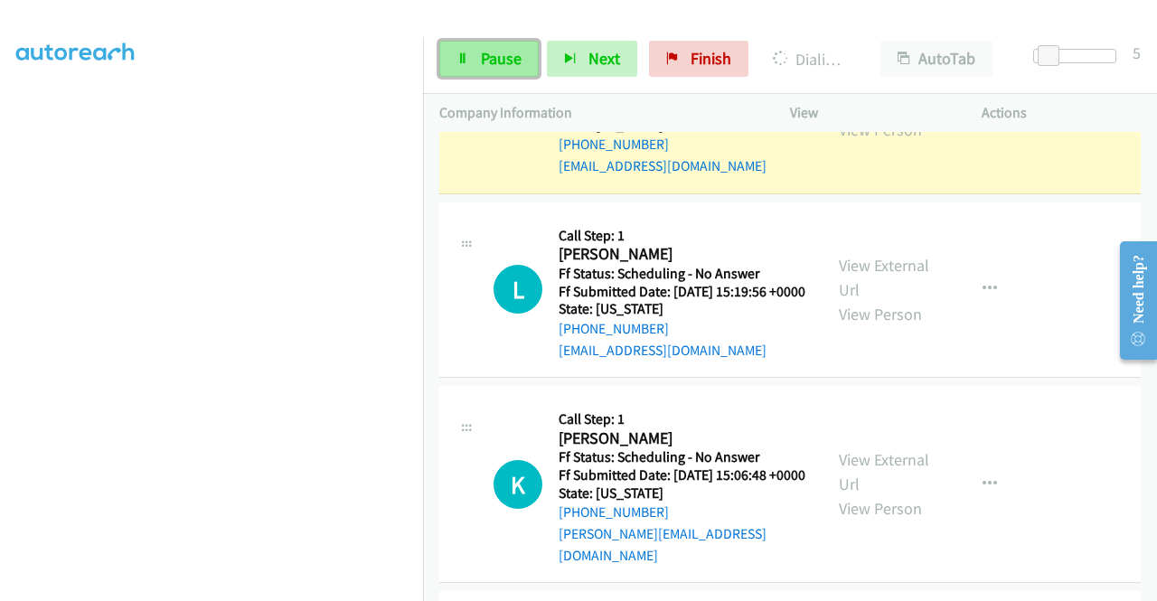
click at [486, 59] on span "Pause" at bounding box center [501, 58] width 41 height 21
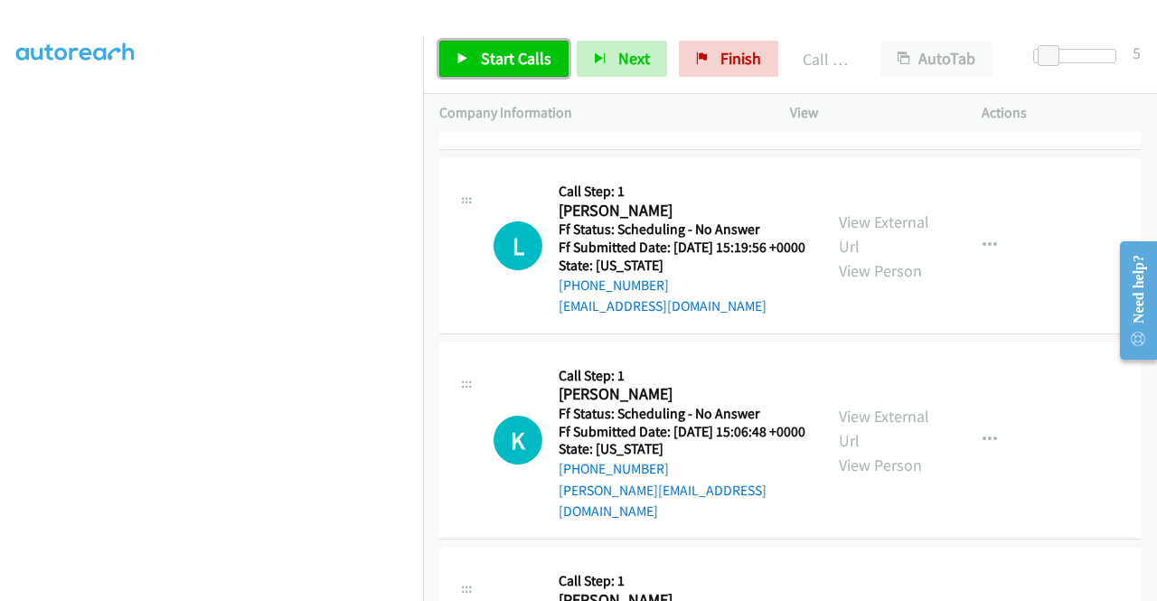
click at [517, 59] on span "Start Calls" at bounding box center [516, 58] width 71 height 21
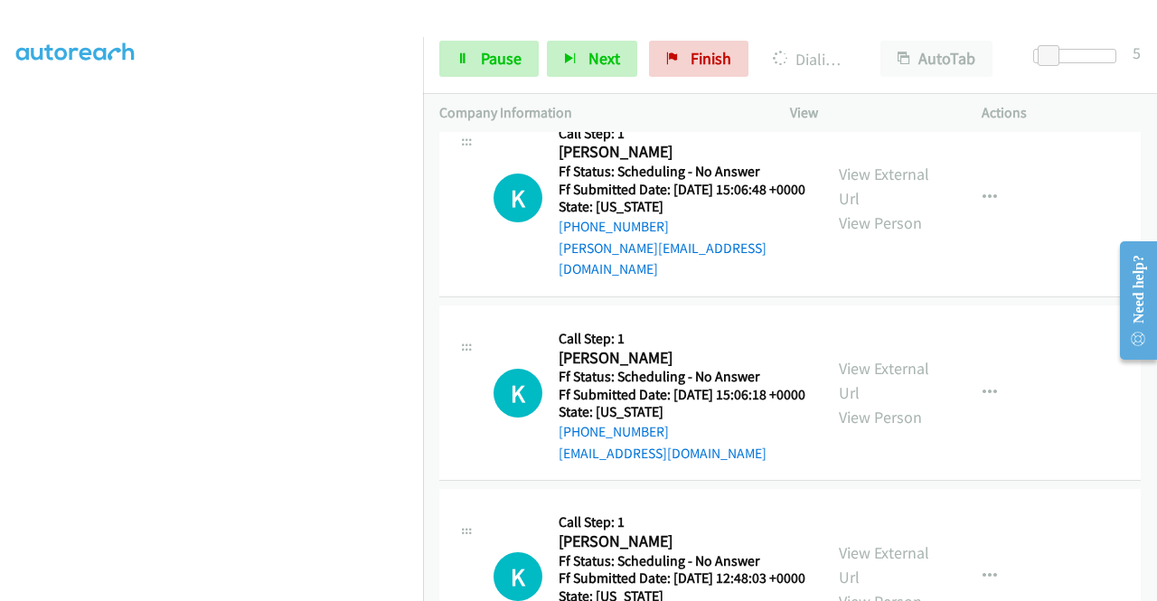
scroll to position [4339, 0]
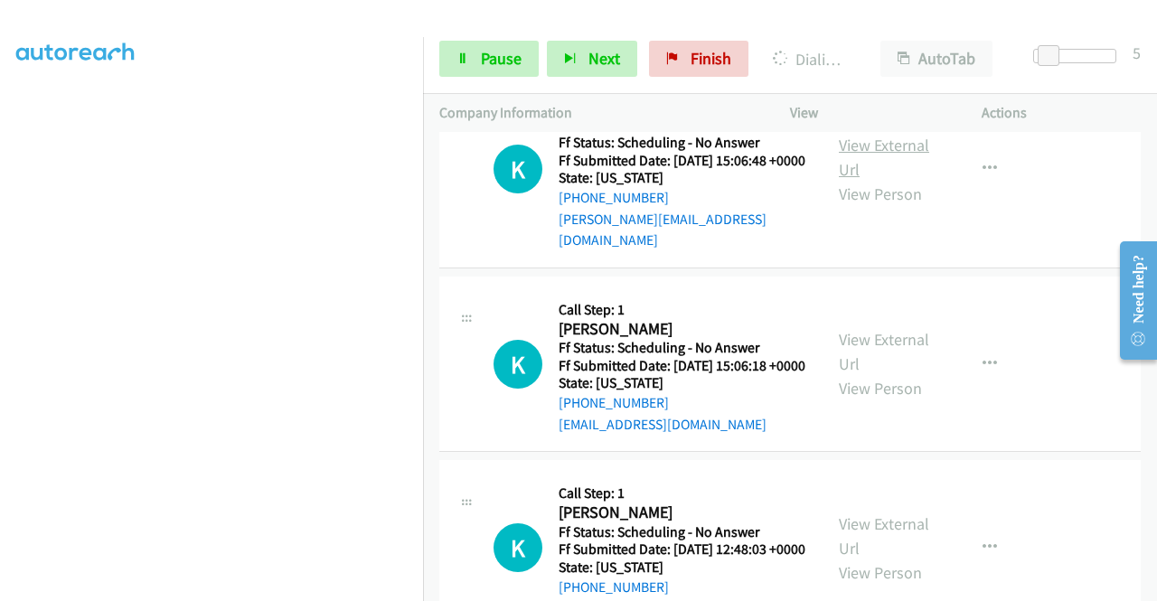
click at [855, 180] on link "View External Url" at bounding box center [884, 157] width 90 height 45
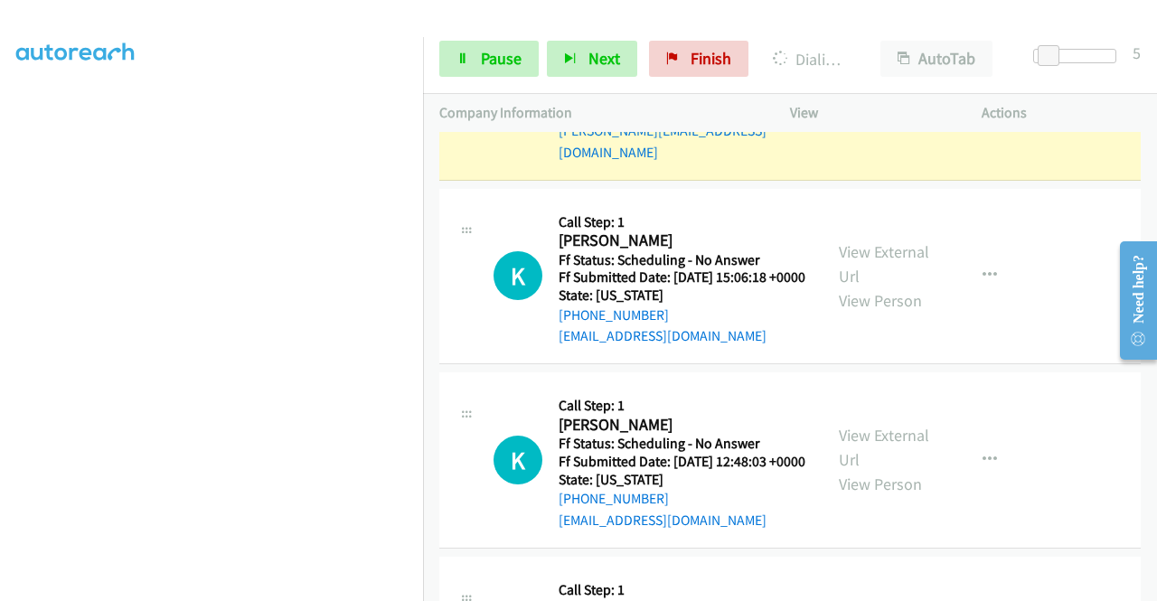
scroll to position [4519, 0]
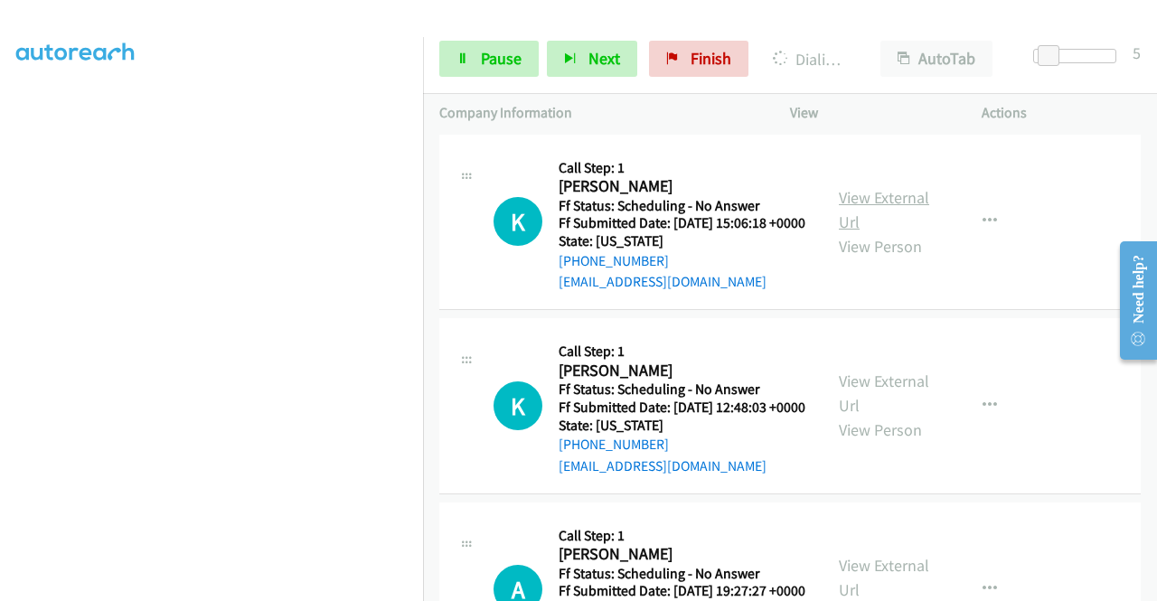
click at [873, 232] on link "View External Url" at bounding box center [884, 209] width 90 height 45
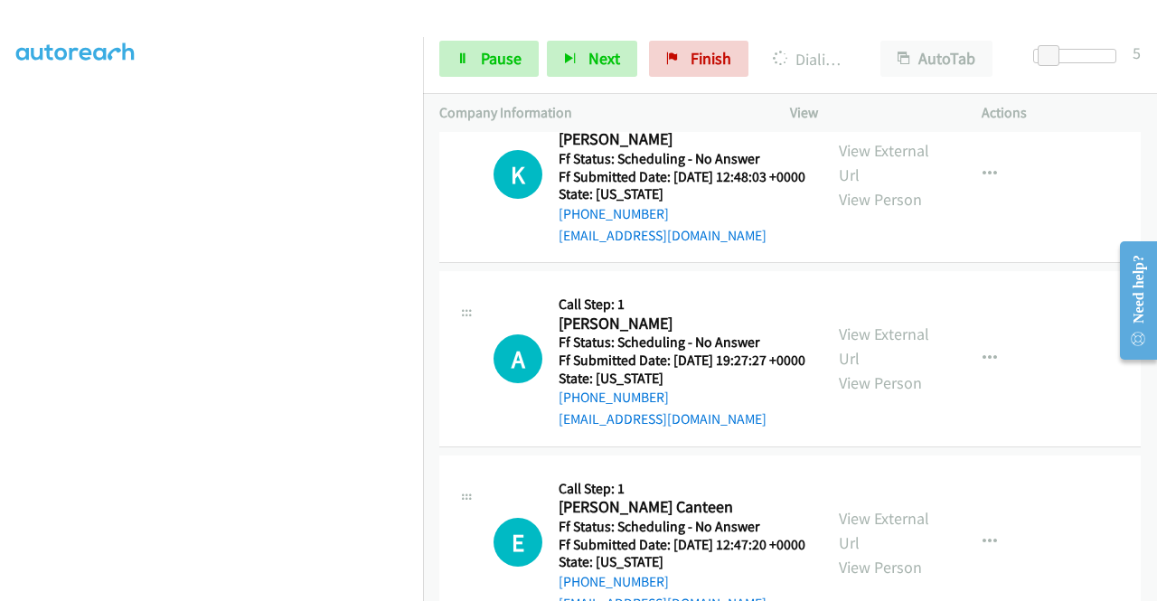
scroll to position [4791, 0]
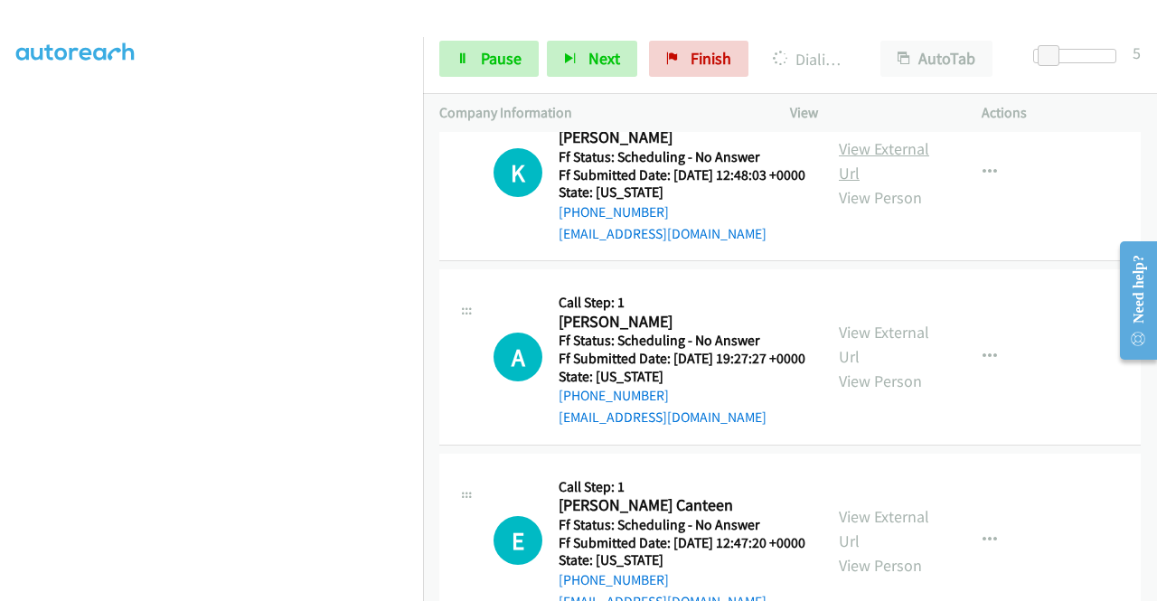
click at [848, 183] on link "View External Url" at bounding box center [884, 160] width 90 height 45
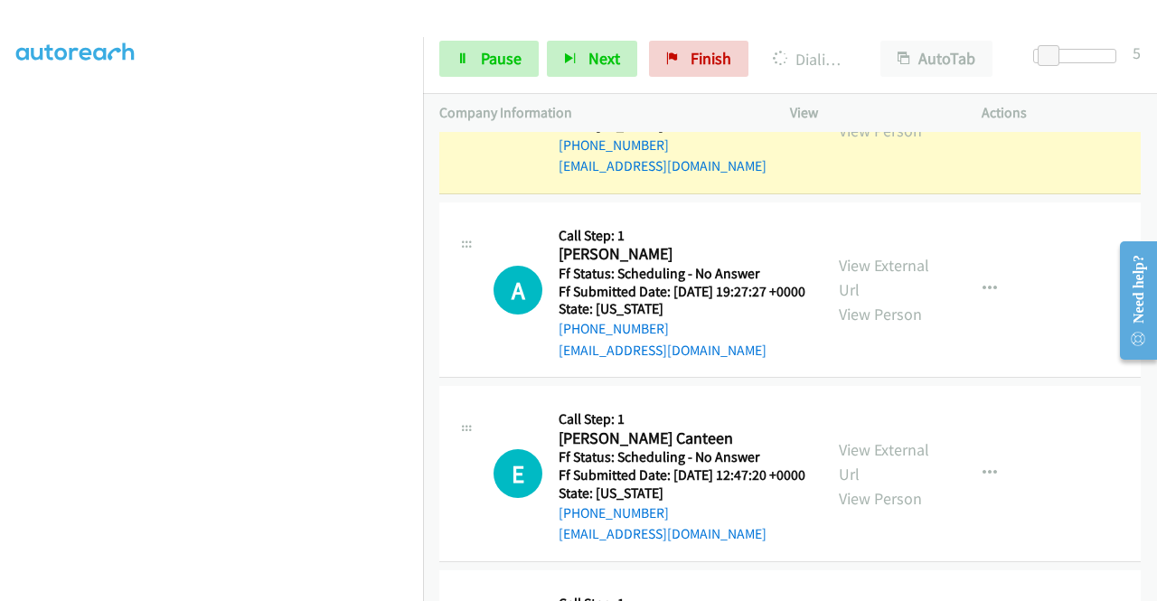
scroll to position [4971, 0]
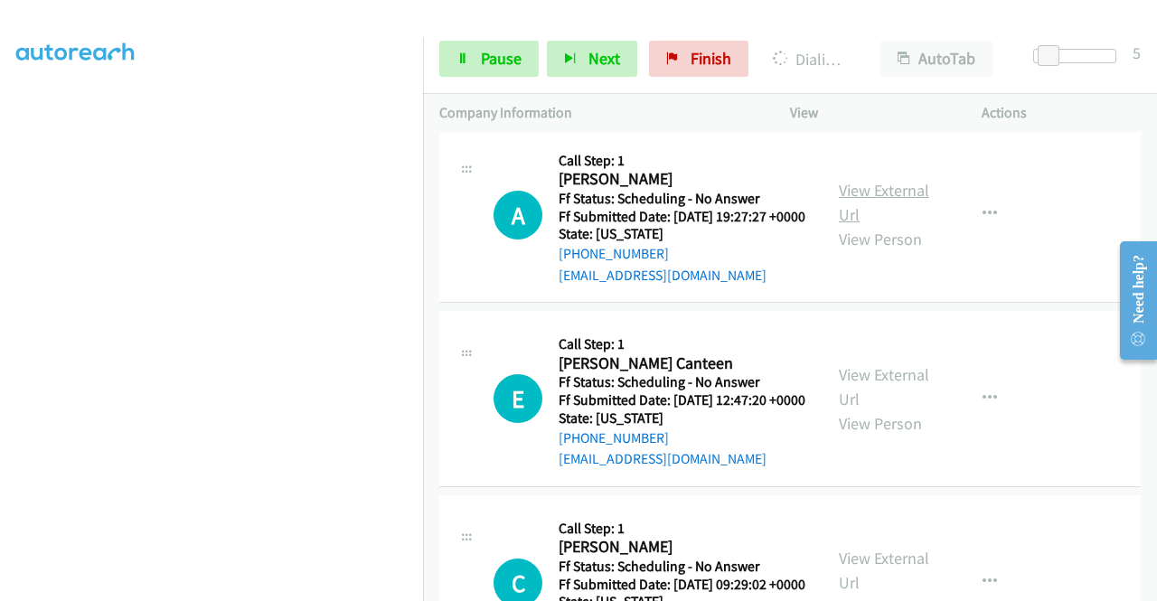
click at [858, 225] on link "View External Url" at bounding box center [884, 202] width 90 height 45
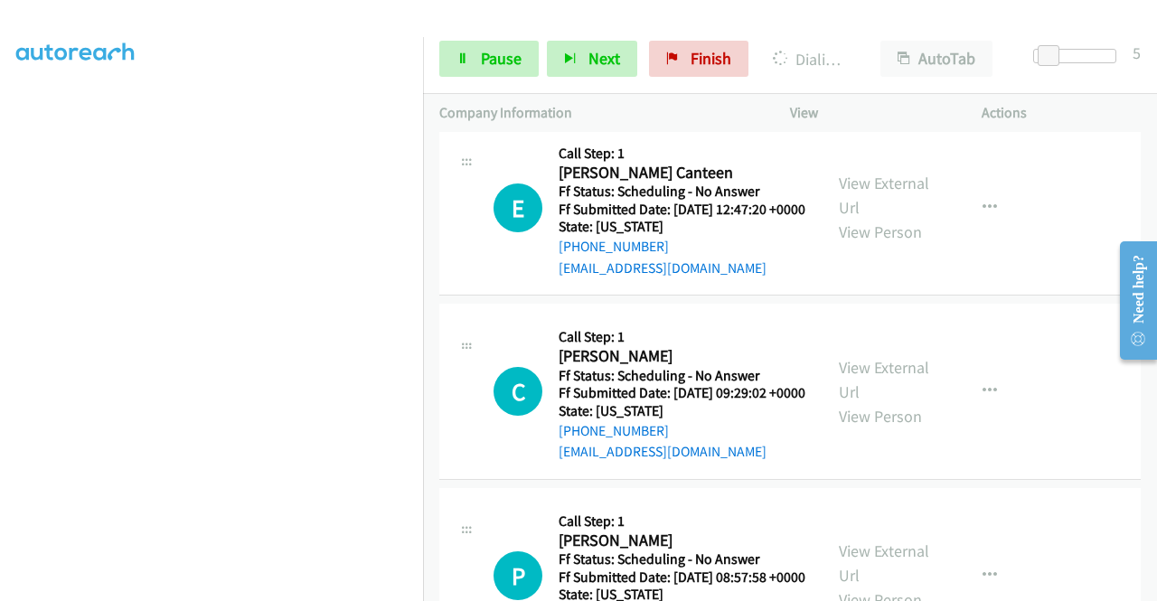
scroll to position [5243, 0]
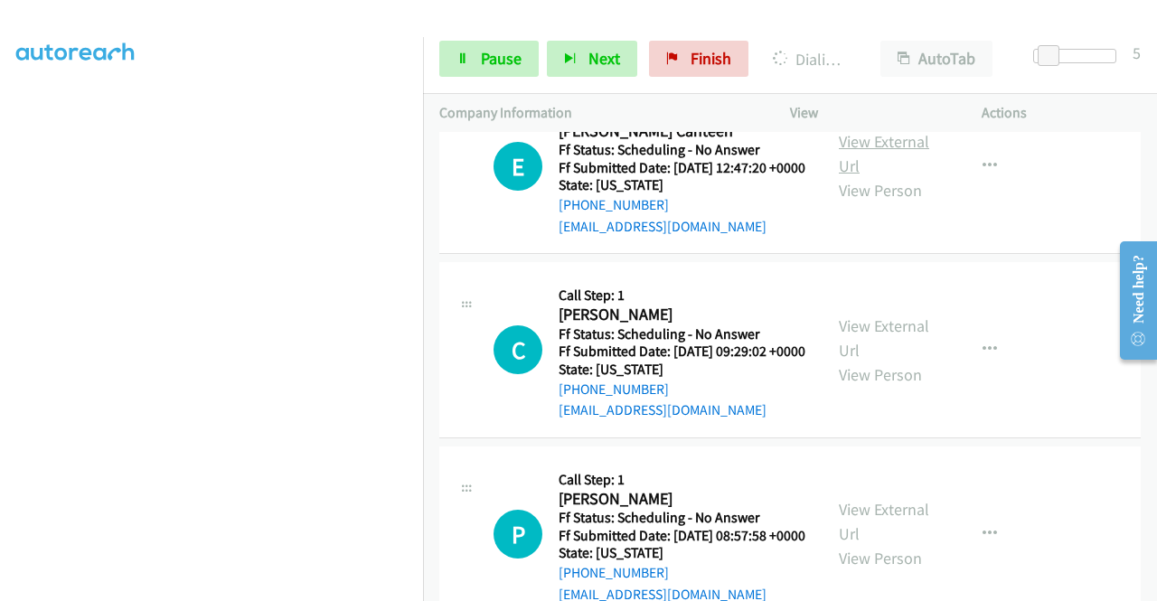
click at [899, 176] on link "View External Url" at bounding box center [884, 153] width 90 height 45
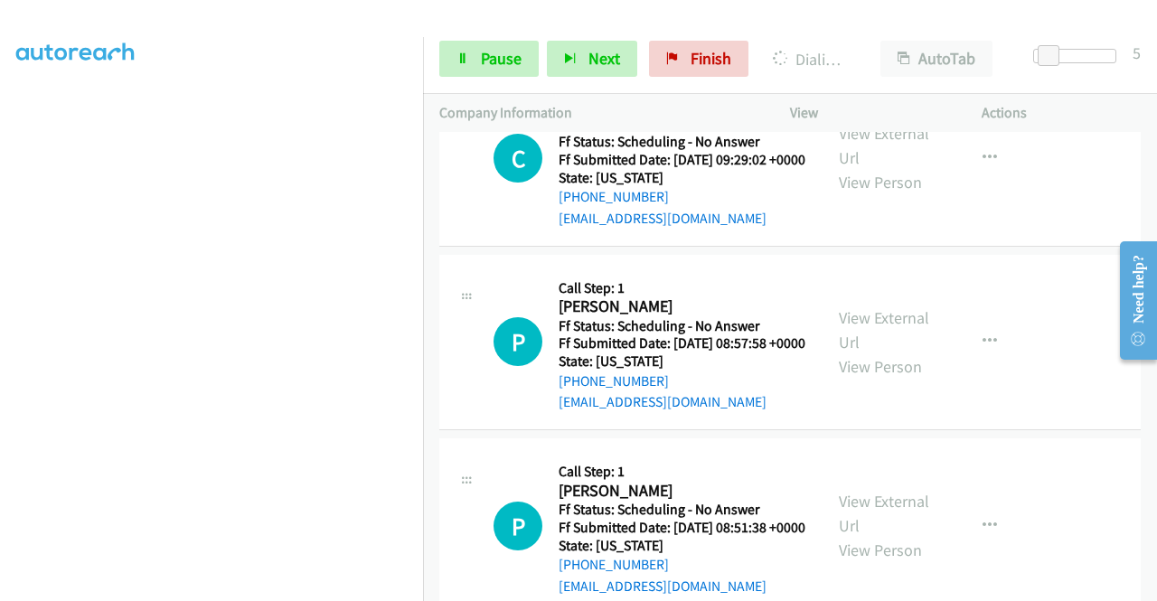
scroll to position [5514, 0]
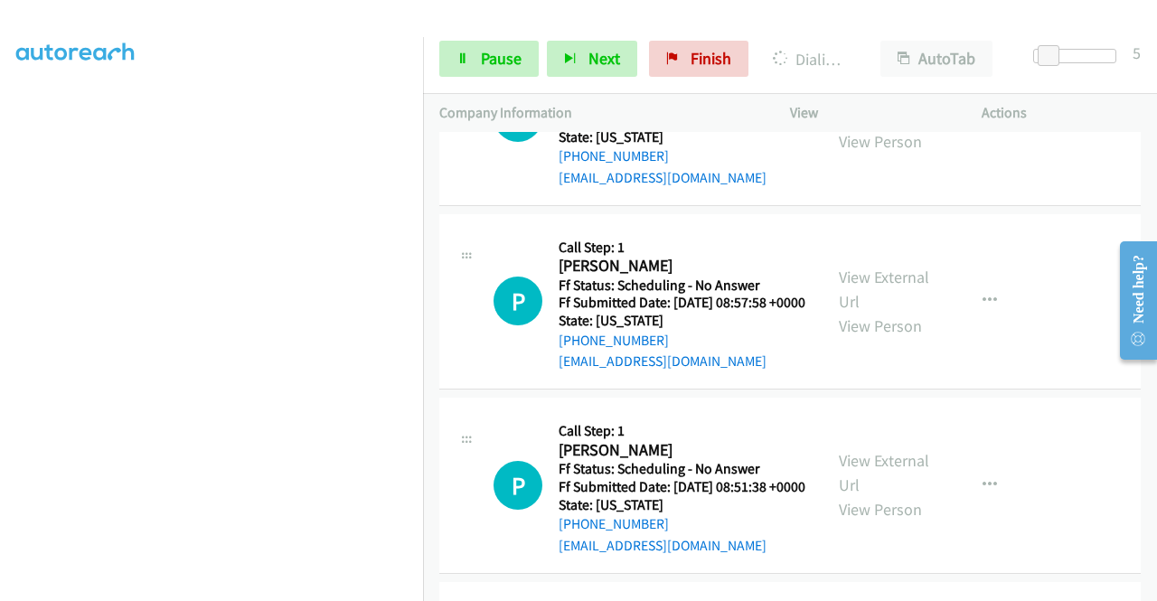
click at [858, 127] on link "View External Url" at bounding box center [884, 104] width 90 height 45
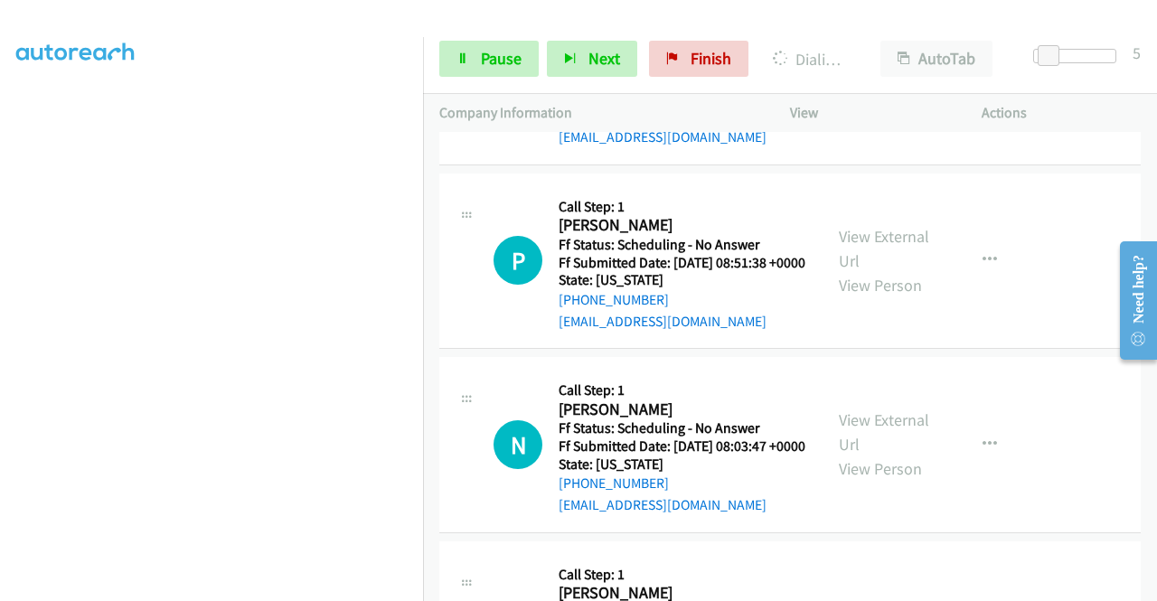
scroll to position [5785, 0]
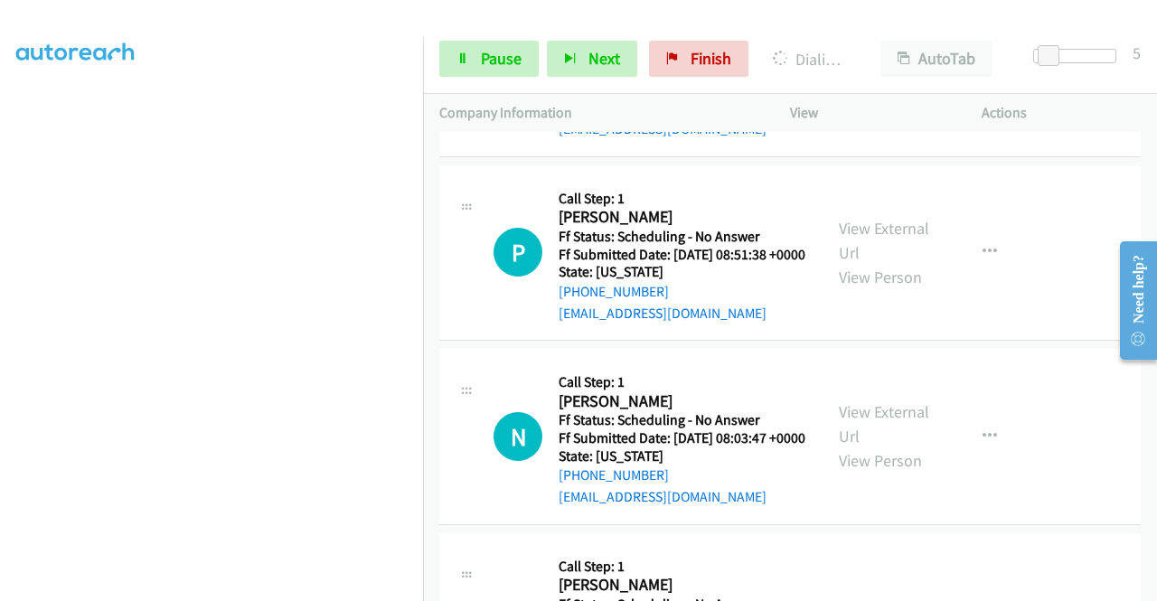
click at [845, 79] on link "View External Url" at bounding box center [884, 55] width 90 height 45
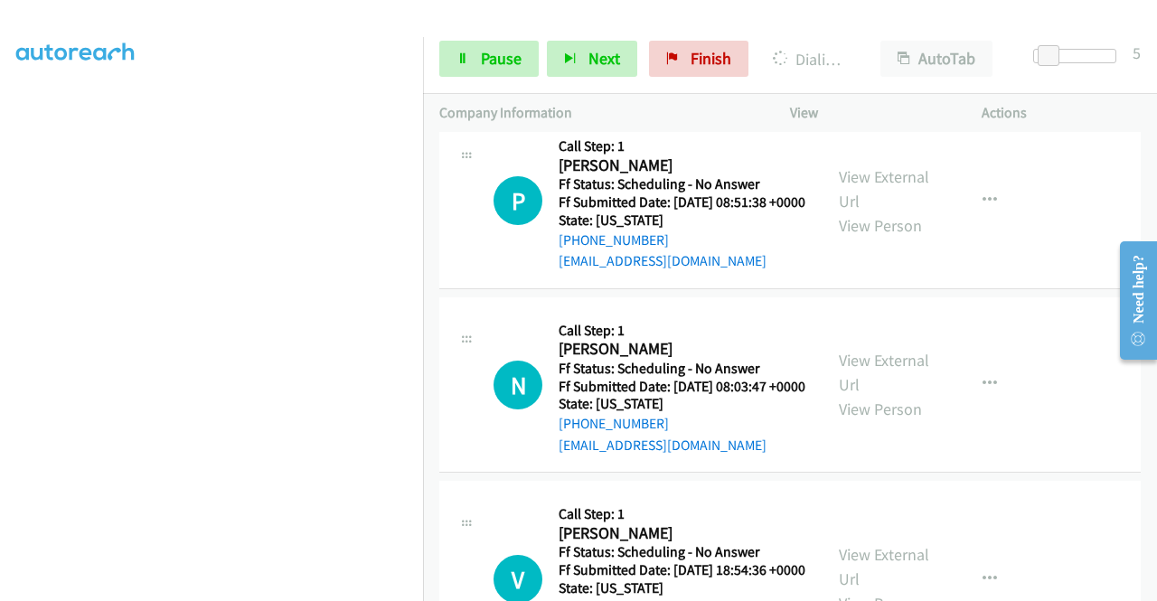
scroll to position [5966, 0]
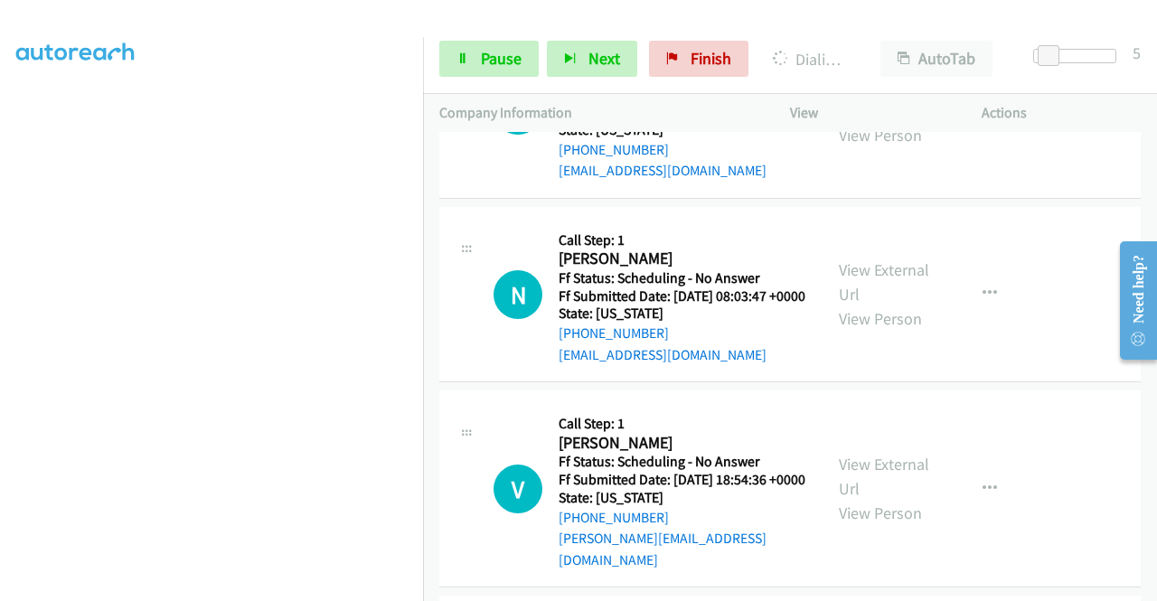
click at [874, 121] on link "View External Url" at bounding box center [884, 98] width 90 height 45
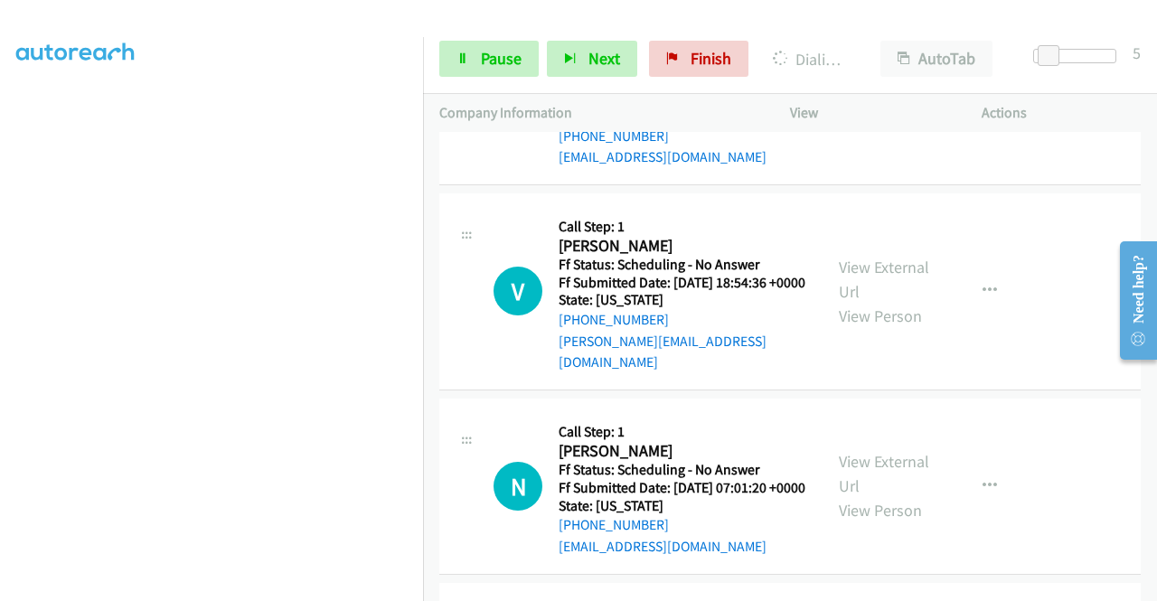
scroll to position [6237, 0]
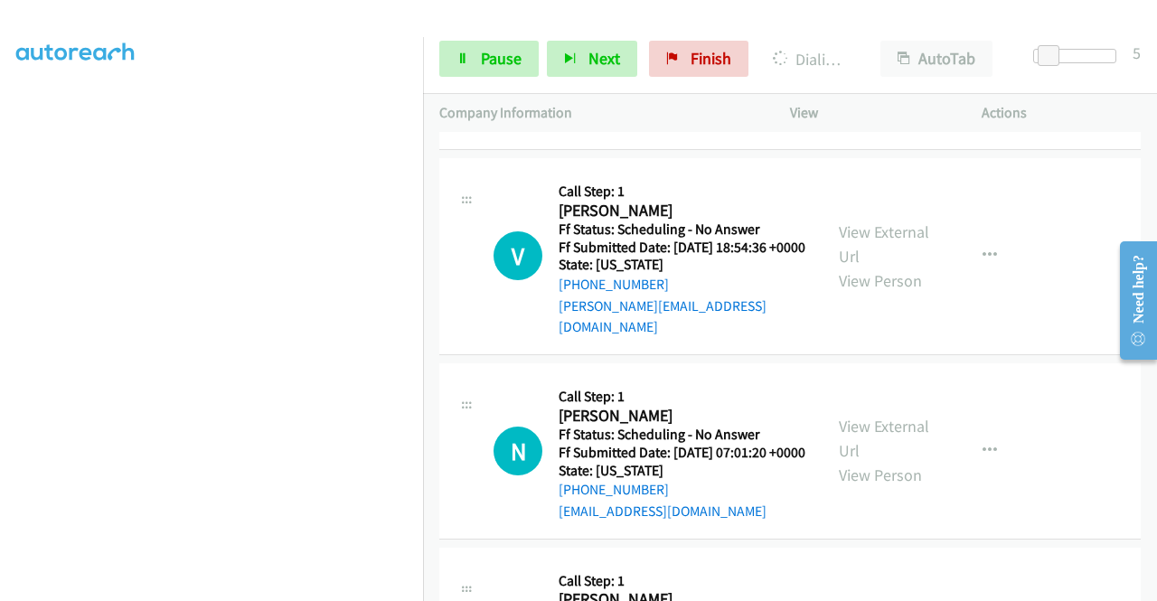
click at [851, 72] on link "View External Url" at bounding box center [884, 49] width 90 height 45
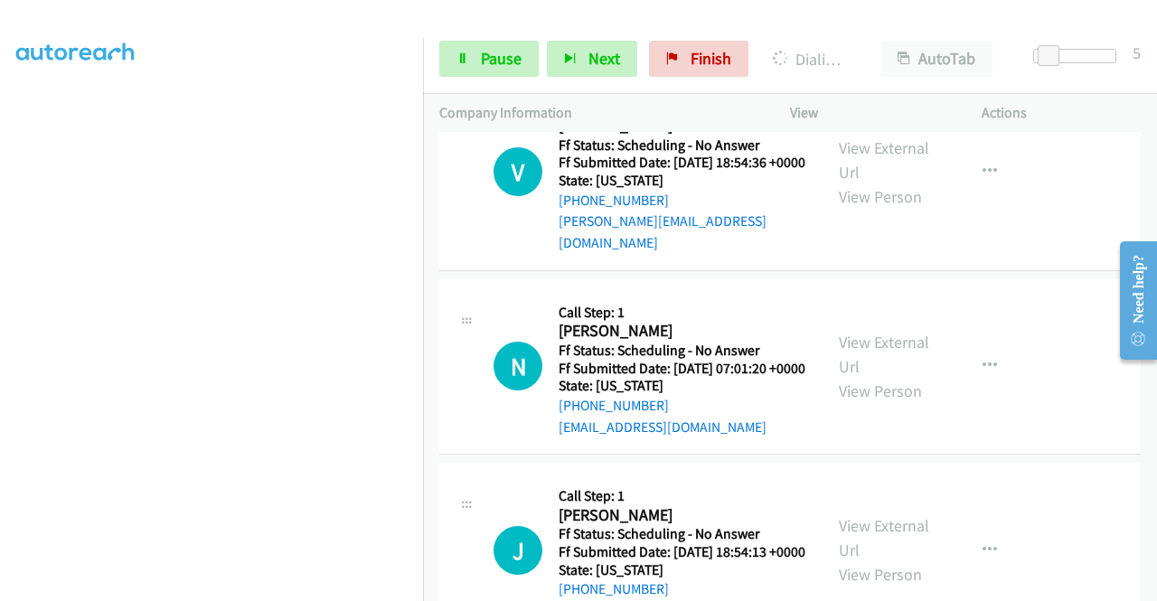
scroll to position [6418, 0]
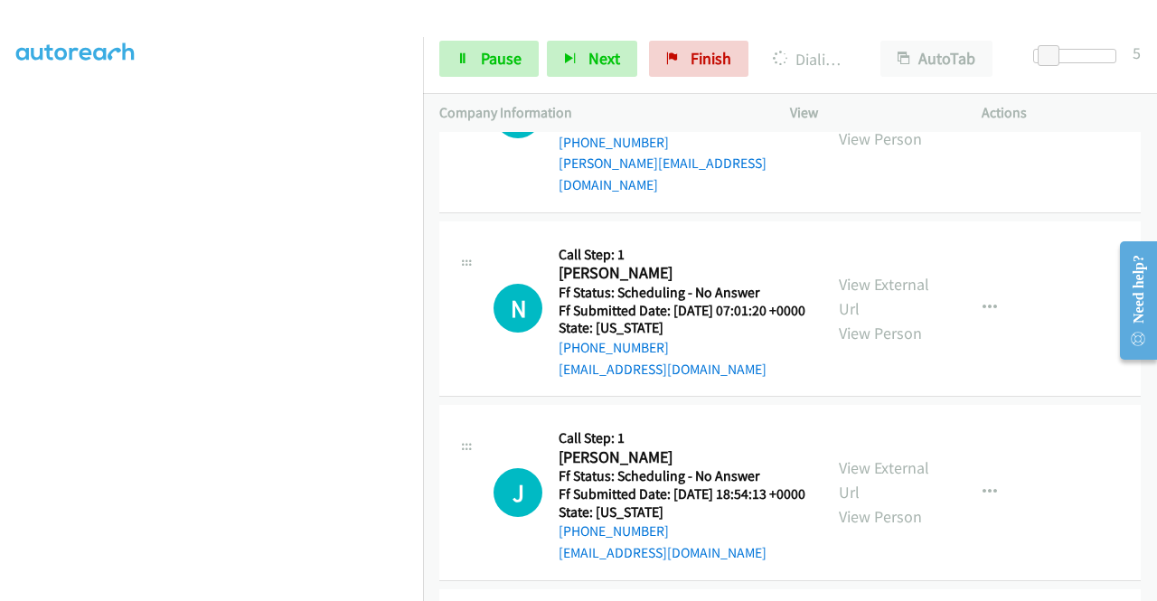
click at [873, 125] on link "View External Url" at bounding box center [884, 102] width 90 height 45
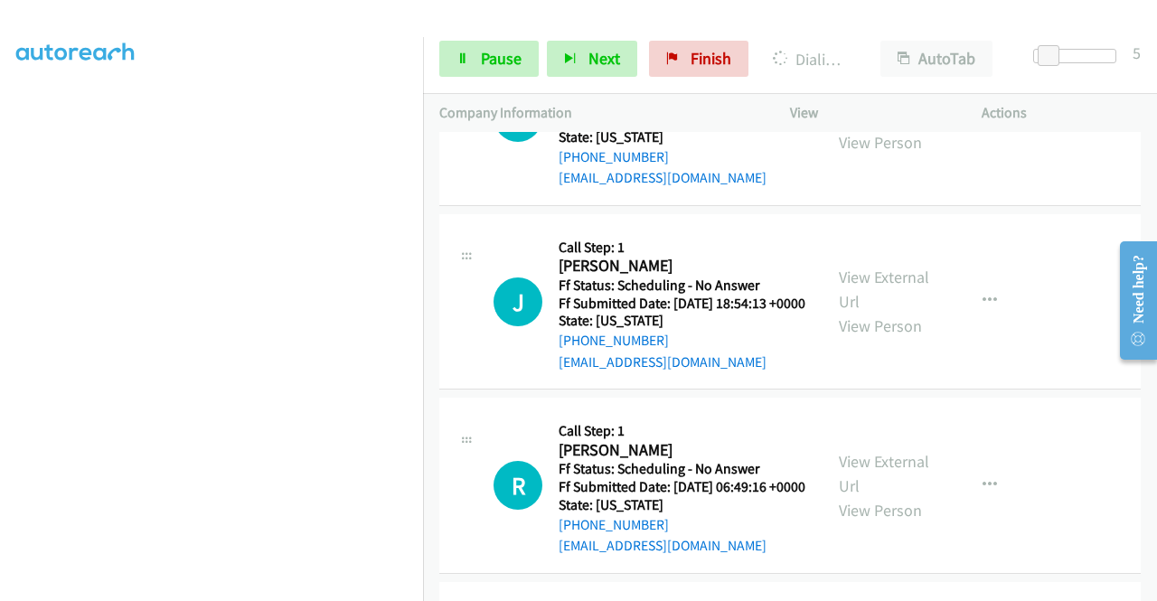
scroll to position [6689, 0]
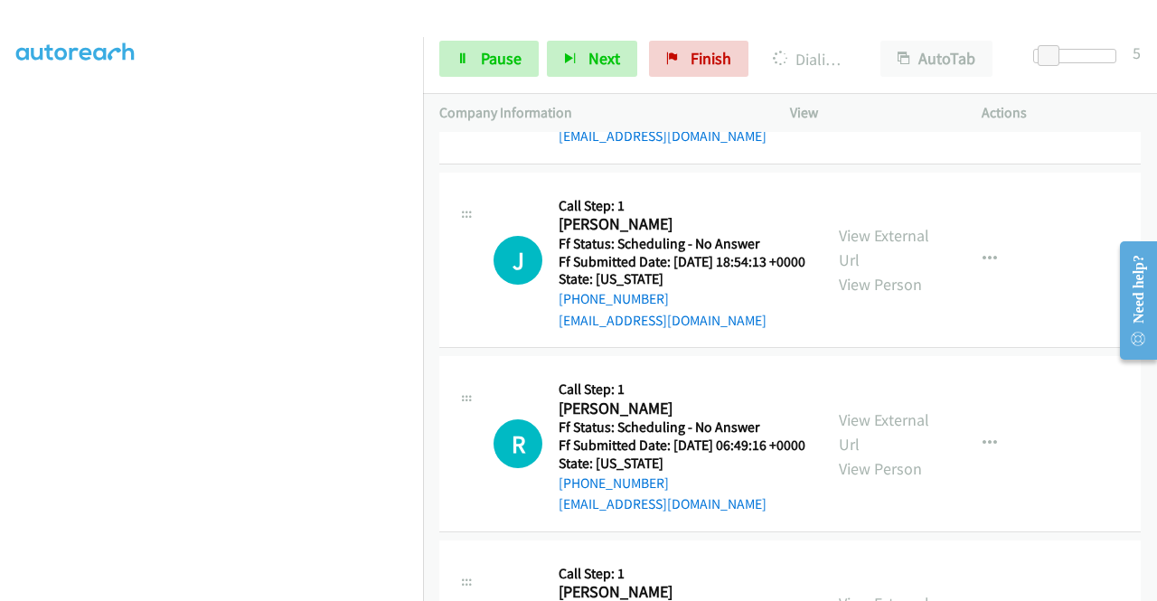
click at [860, 87] on link "View External Url" at bounding box center [884, 64] width 90 height 45
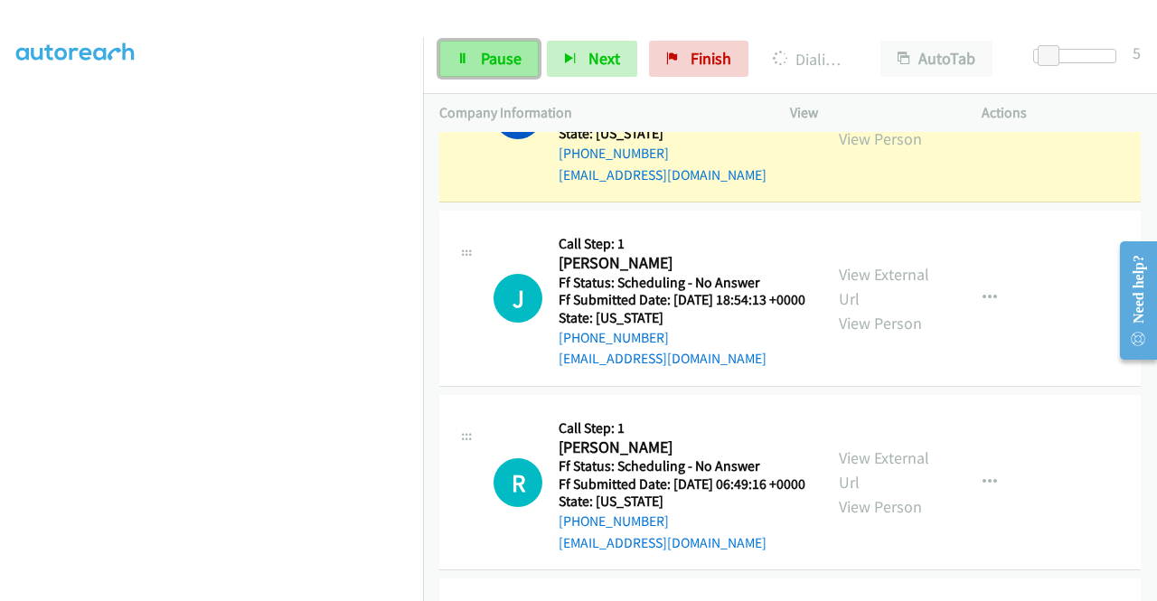
click at [464, 64] on icon at bounding box center [462, 59] width 13 height 13
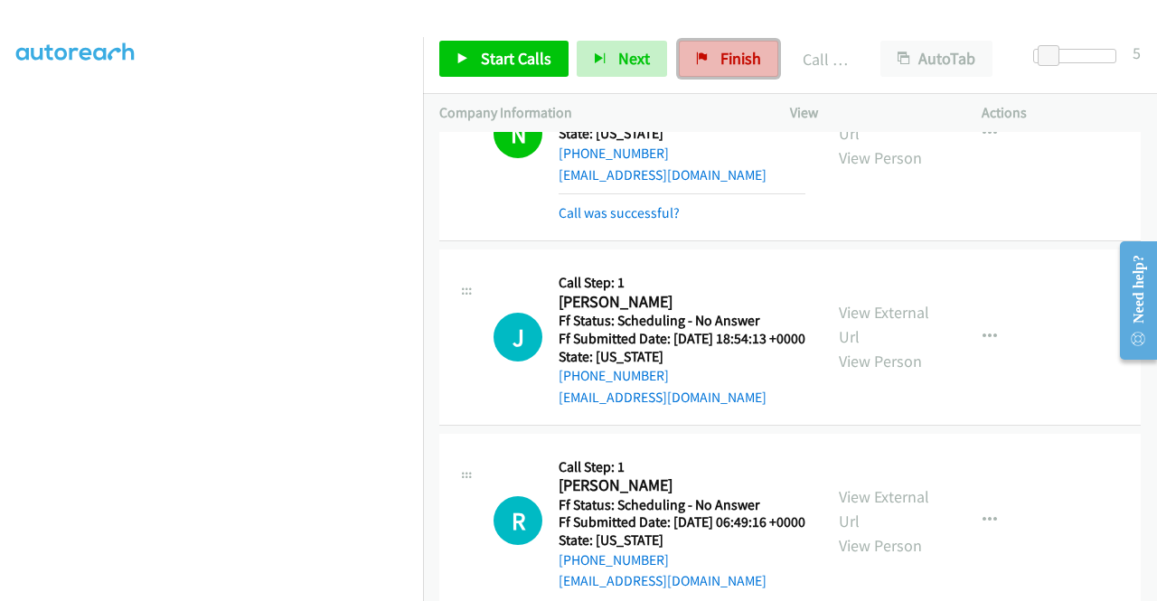
click at [738, 66] on span "Finish" at bounding box center [740, 58] width 41 height 21
